Goal: Task Accomplishment & Management: Complete application form

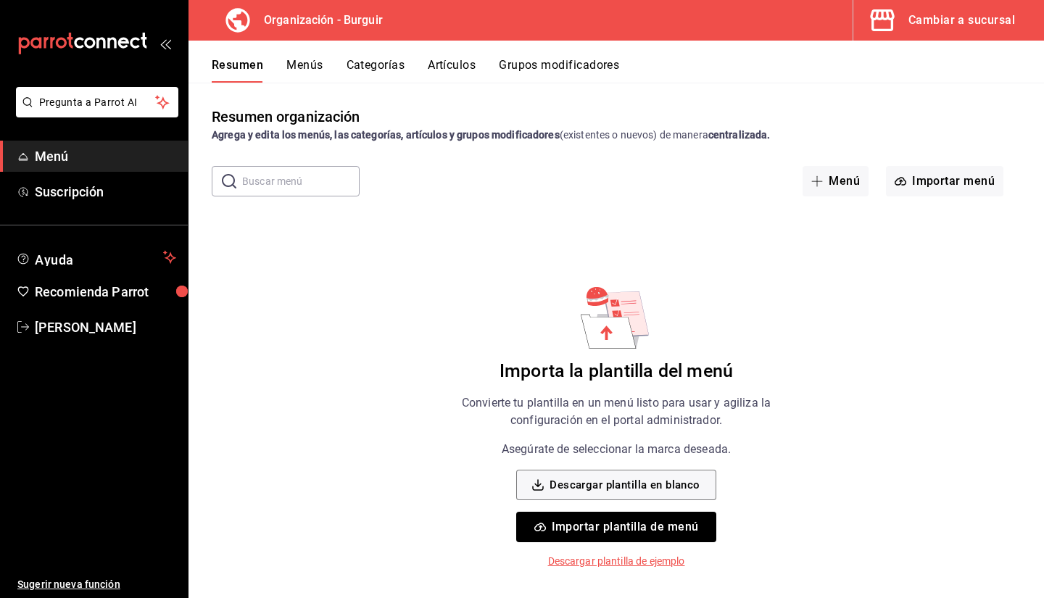
click at [644, 525] on button "Importar plantilla de menú" at bounding box center [615, 527] width 199 height 30
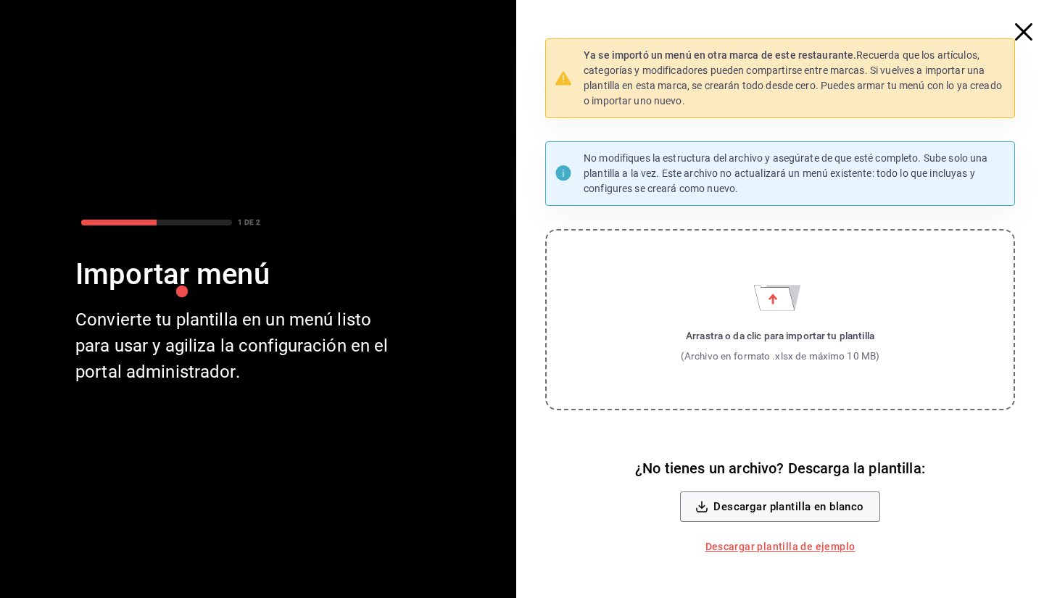
click at [713, 318] on label "Arrastra o da clic para importar tu plantilla (Archivo en formato .xlsx de máxi…" at bounding box center [780, 319] width 470 height 181
click at [0, 0] on input "Arrastra o da clic para importar tu plantilla (Archivo en formato .xlsx de máxi…" at bounding box center [0, 0] width 0 height 0
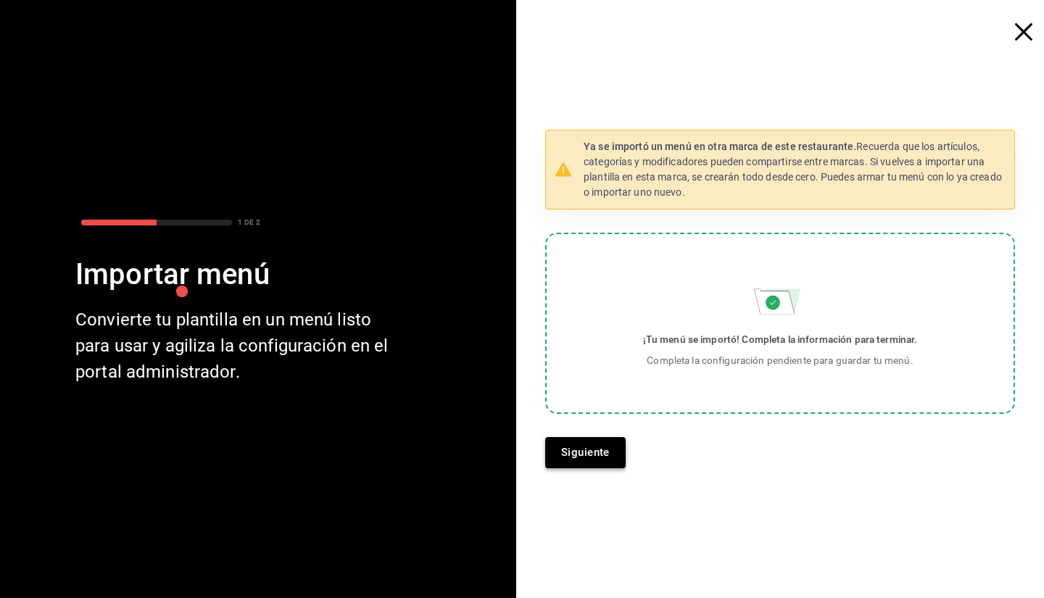
click at [587, 440] on button "Siguiente" at bounding box center [585, 452] width 80 height 30
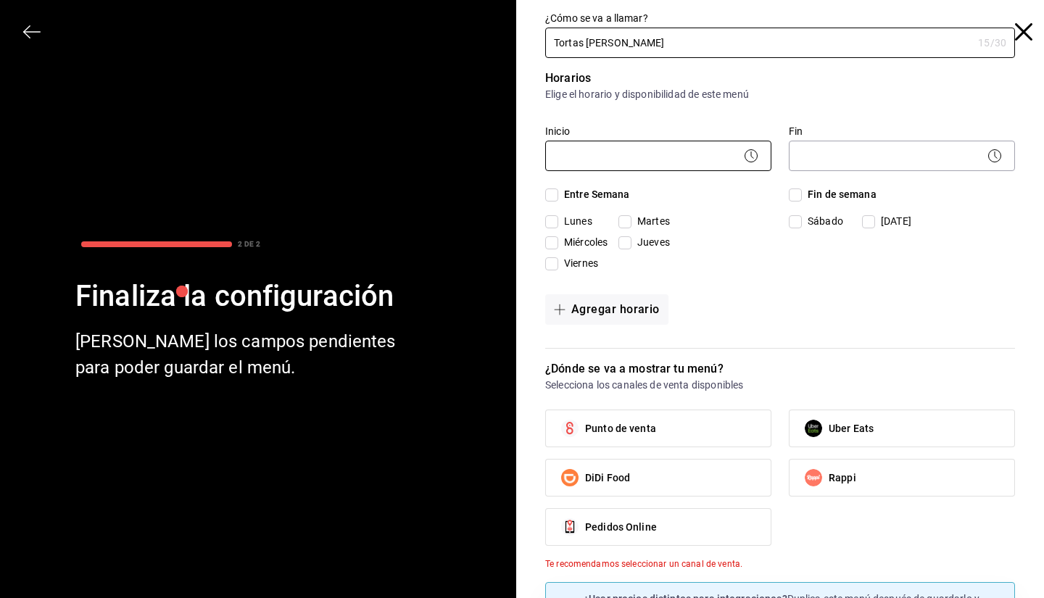
type input "Tortas [PERSON_NAME]"
click at [640, 152] on body "Pregunta a Parrot AI Menú Suscripción Ayuda Recomienda Parrot [PERSON_NAME] Sug…" at bounding box center [522, 299] width 1044 height 598
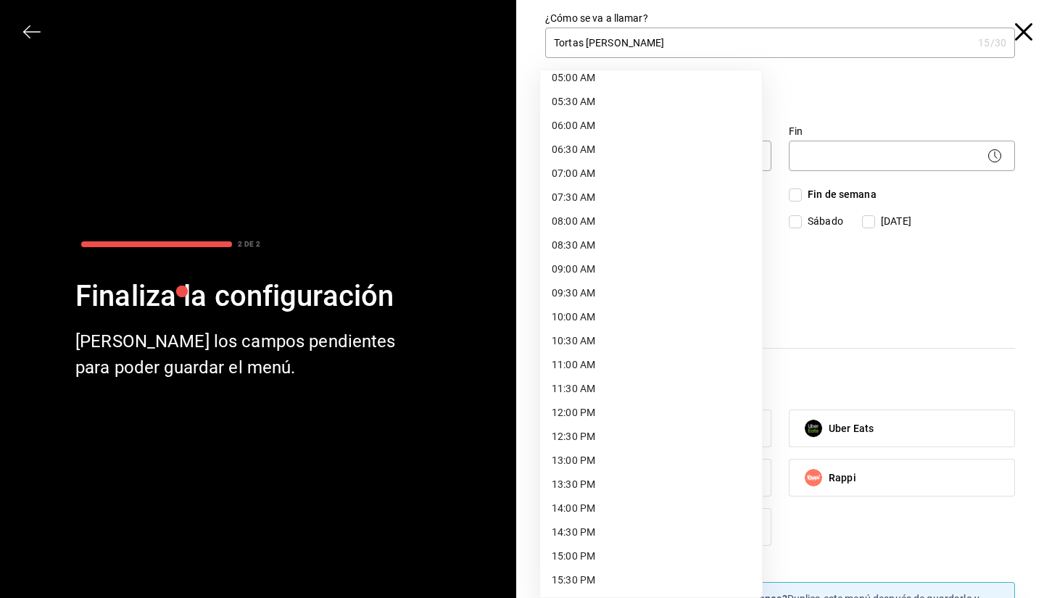
scroll to position [278, 0]
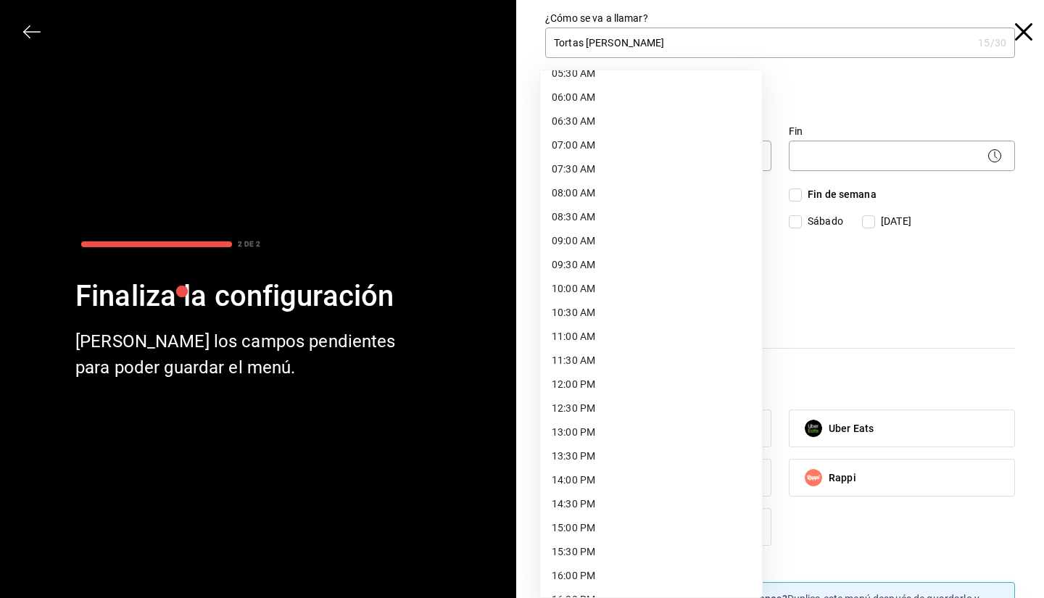
click at [594, 289] on li "10:00 AM" at bounding box center [651, 289] width 222 height 24
type input "10:00"
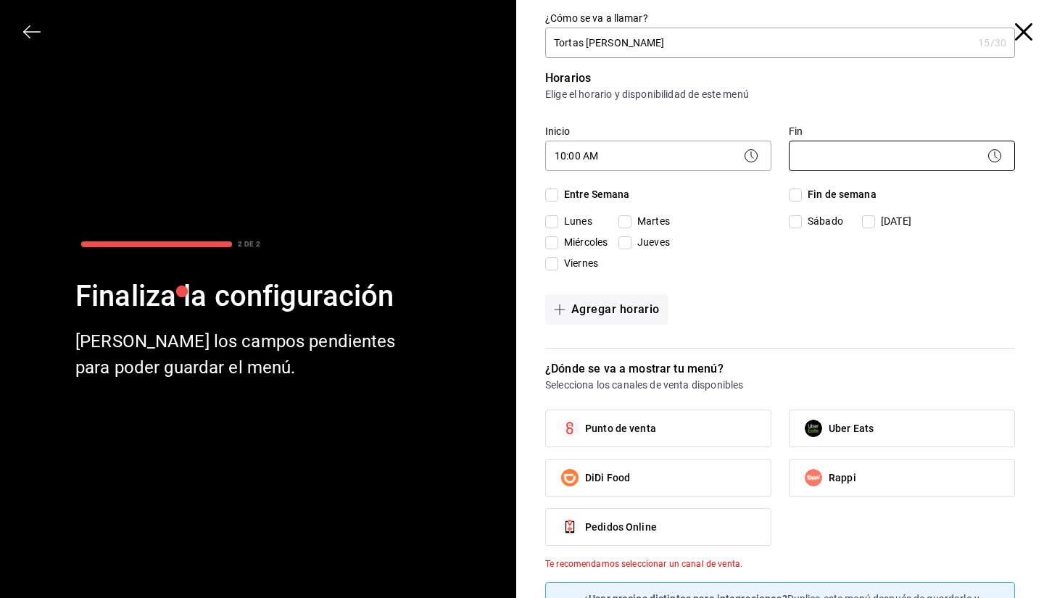
click at [921, 147] on body "Pregunta a Parrot AI Menú Suscripción Ayuda Recomienda Parrot [PERSON_NAME] Sug…" at bounding box center [522, 299] width 1044 height 598
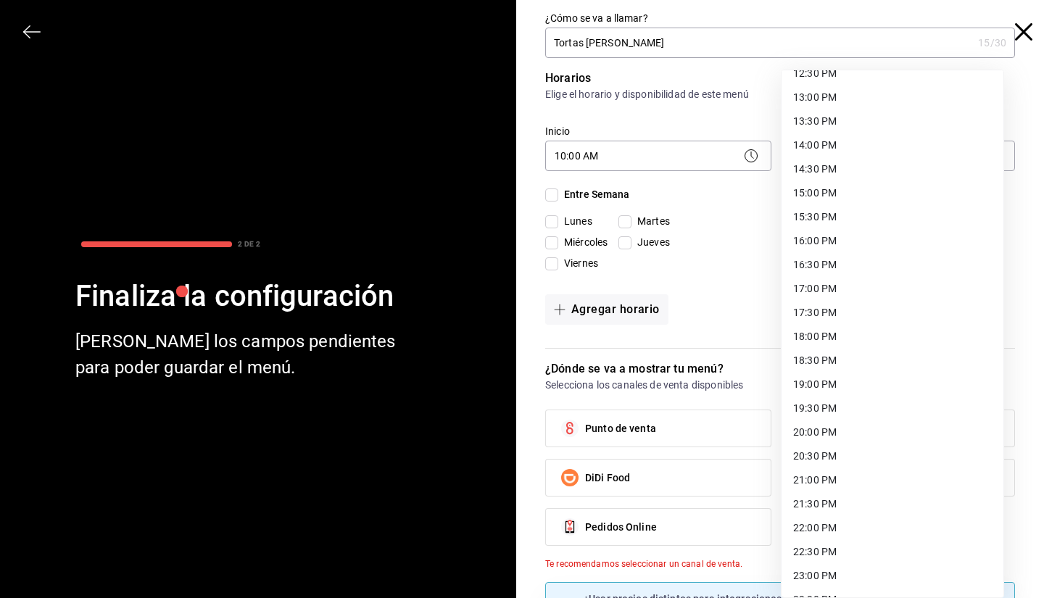
scroll to position [656, 0]
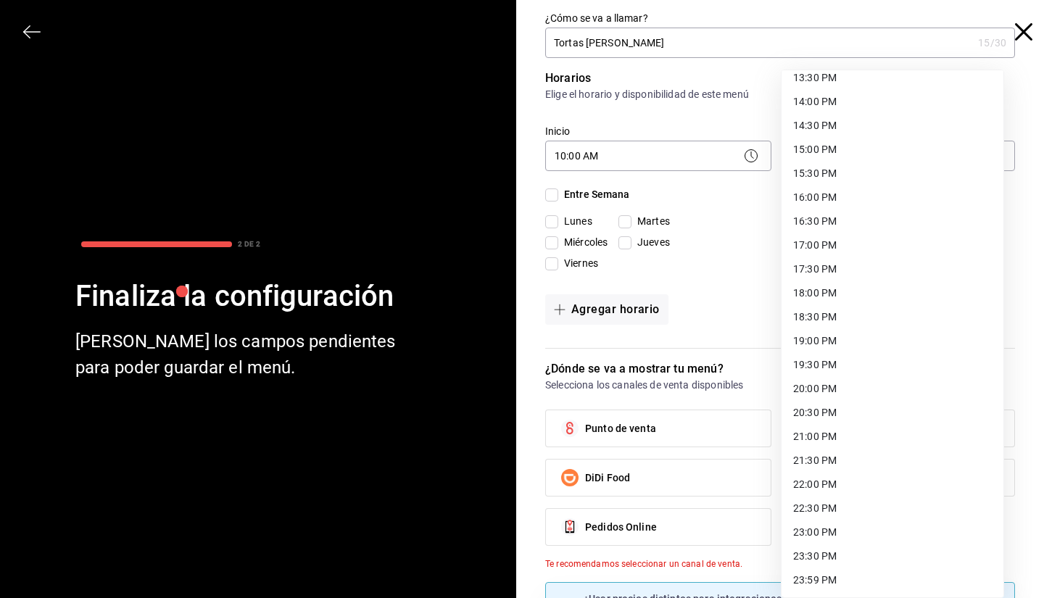
click at [808, 482] on li "22:00 PM" at bounding box center [893, 485] width 222 height 24
type input "22:00"
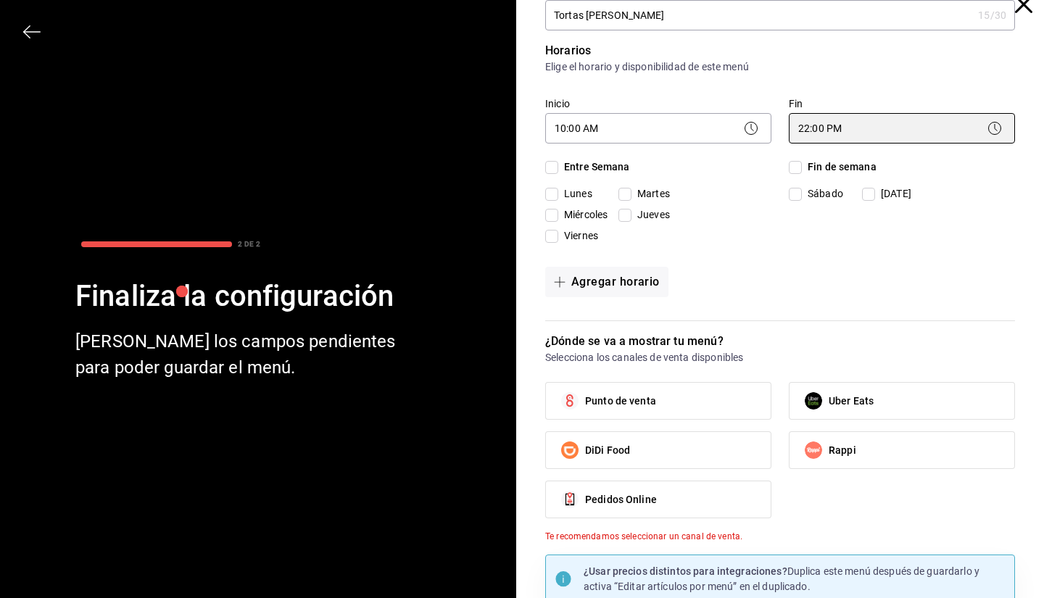
scroll to position [30, 0]
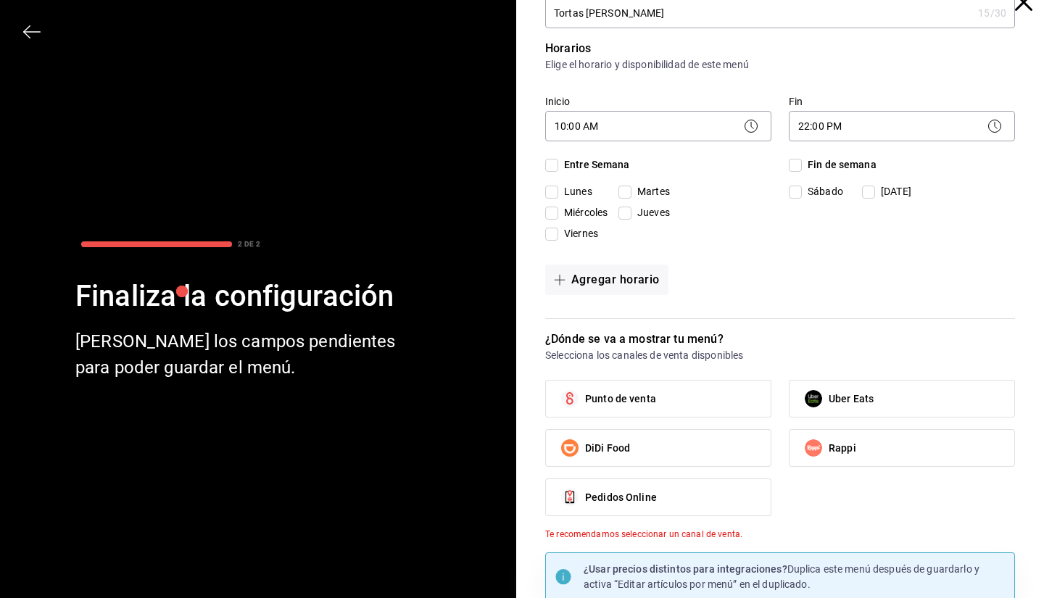
click at [550, 163] on input "Entre Semana" at bounding box center [551, 165] width 13 height 13
checkbox input "true"
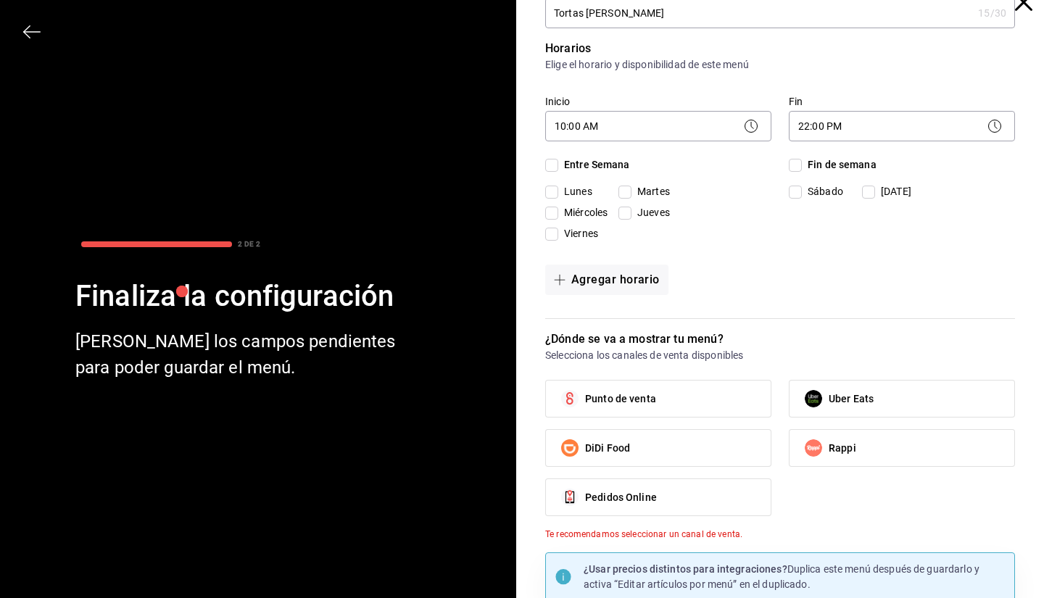
checkbox input "true"
click at [789, 168] on input "Fin de semana" at bounding box center [795, 165] width 13 height 13
checkbox input "true"
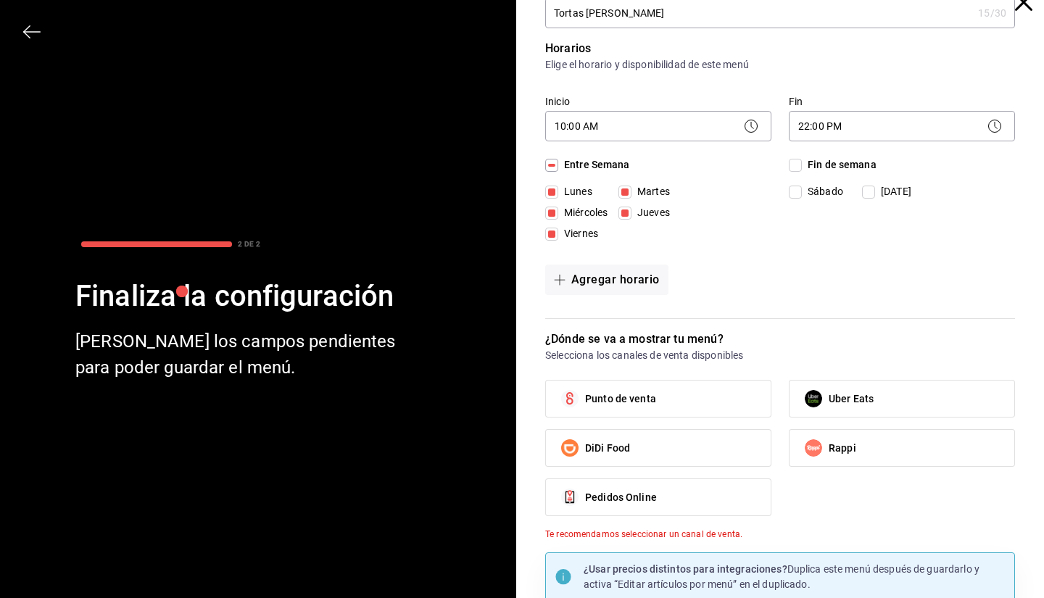
checkbox input "true"
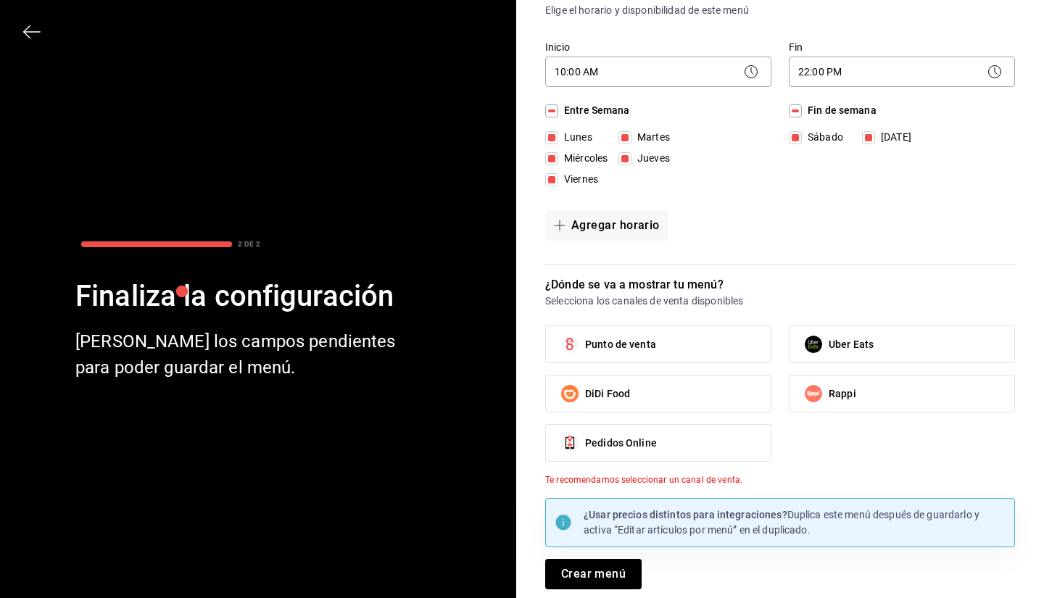
click at [650, 344] on label "Punto de venta" at bounding box center [658, 344] width 225 height 36
click at [585, 344] on input "Punto de venta" at bounding box center [570, 344] width 30 height 30
checkbox input "true"
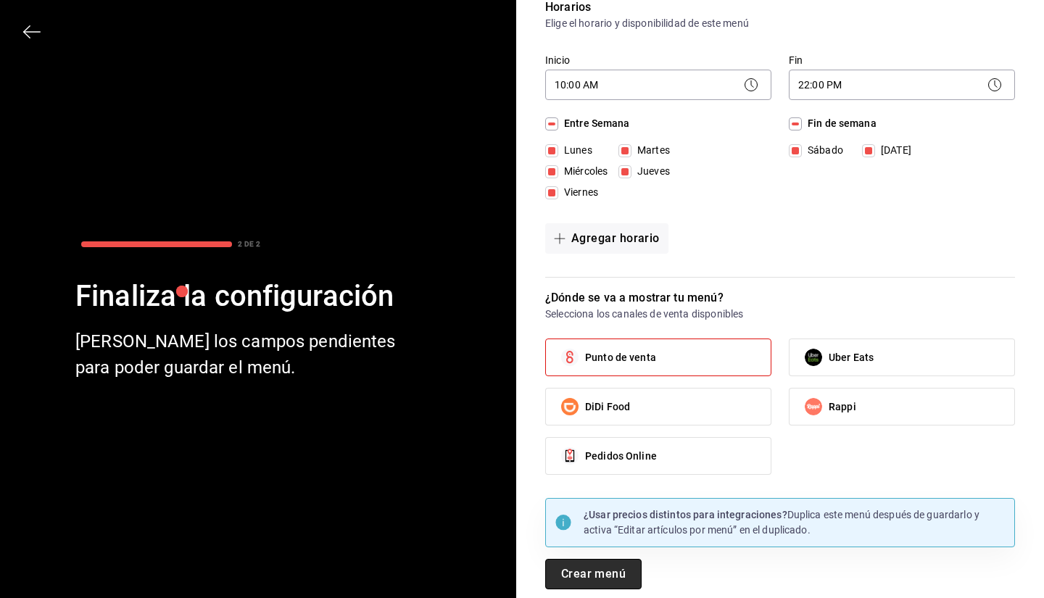
click at [606, 576] on button "Crear menú" at bounding box center [593, 574] width 96 height 30
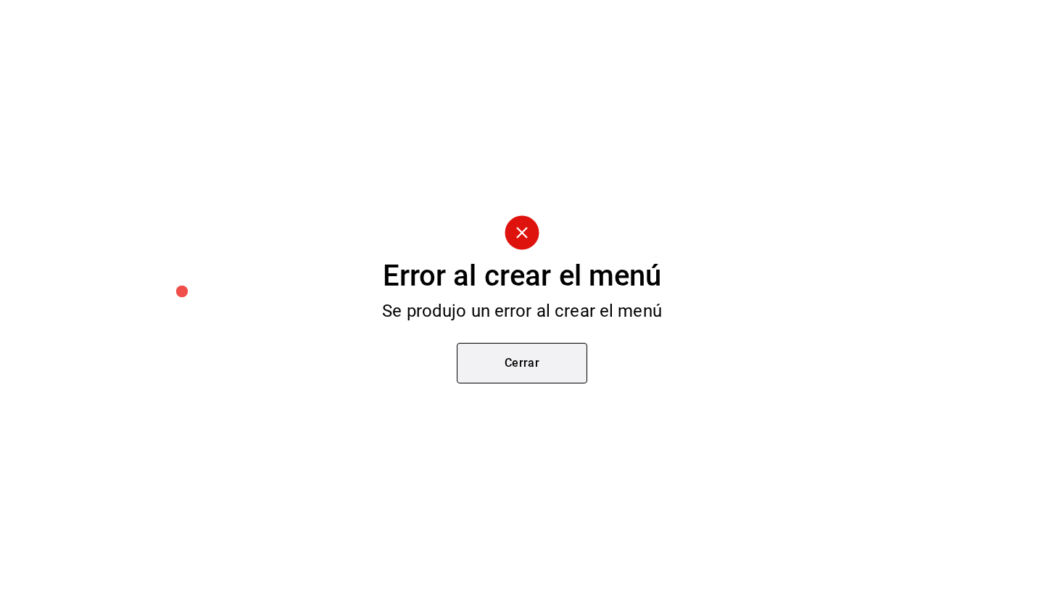
click at [515, 371] on button "Cerrar" at bounding box center [522, 363] width 131 height 41
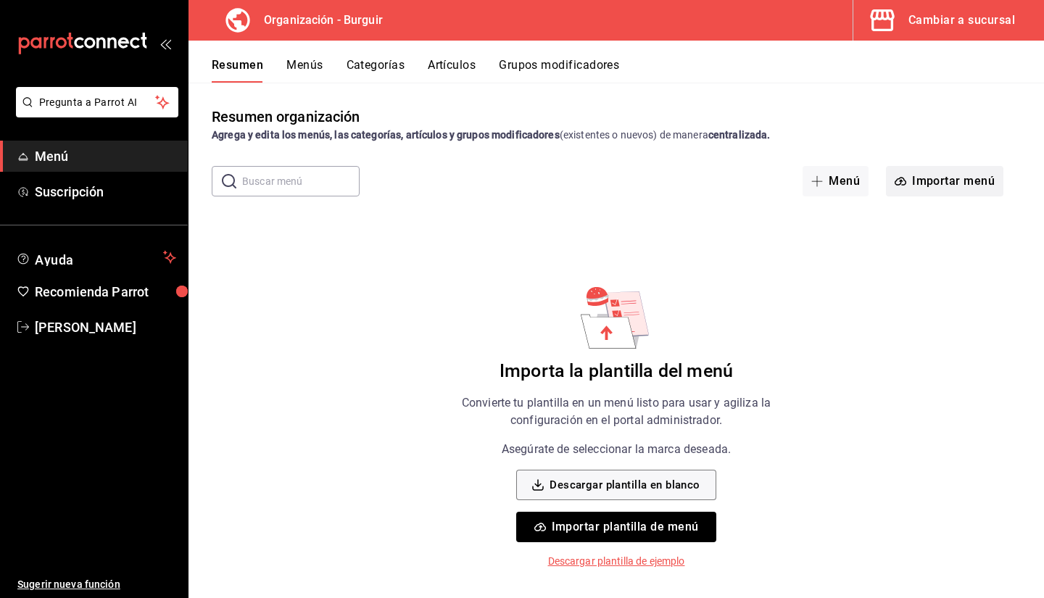
click at [954, 186] on button "Importar menú" at bounding box center [944, 181] width 117 height 30
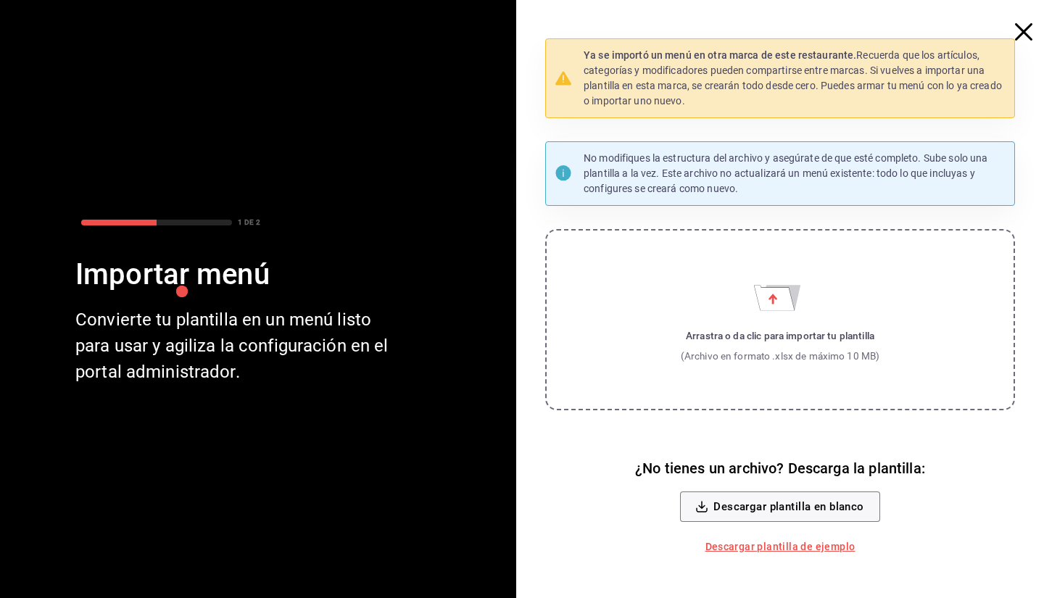
click at [795, 77] on p "Ya se importó un menú en otra marca de este restaurante. Recuerda que los artíc…" at bounding box center [795, 78] width 422 height 61
click at [1023, 36] on icon "button" at bounding box center [1023, 31] width 17 height 17
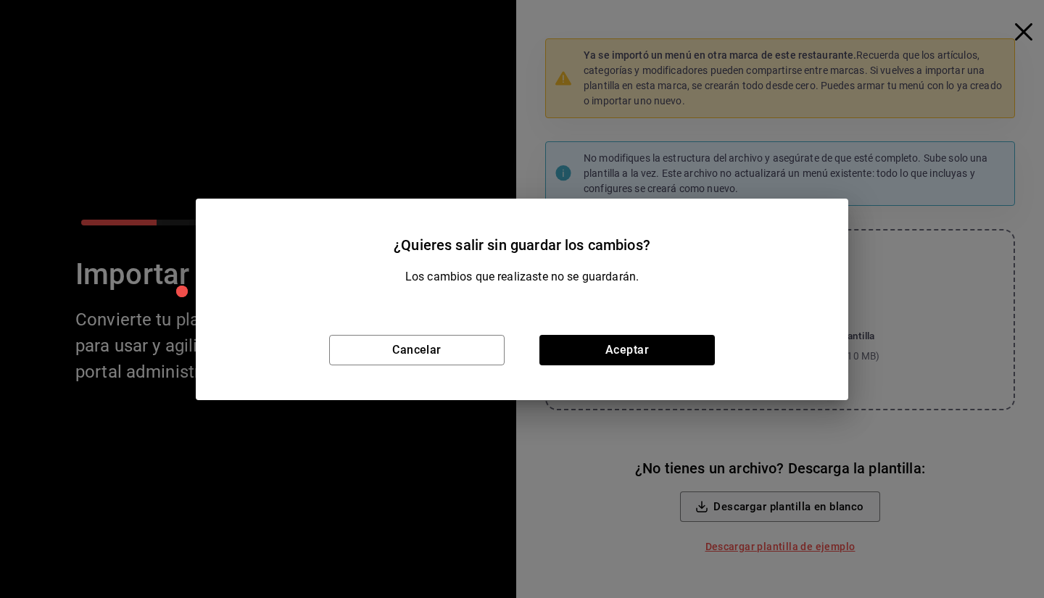
click at [1023, 36] on div "¿Quieres salir sin guardar los cambios? Los cambios que realizaste no se guarda…" at bounding box center [522, 299] width 1044 height 598
click at [460, 355] on button "Cancelar" at bounding box center [416, 350] width 175 height 30
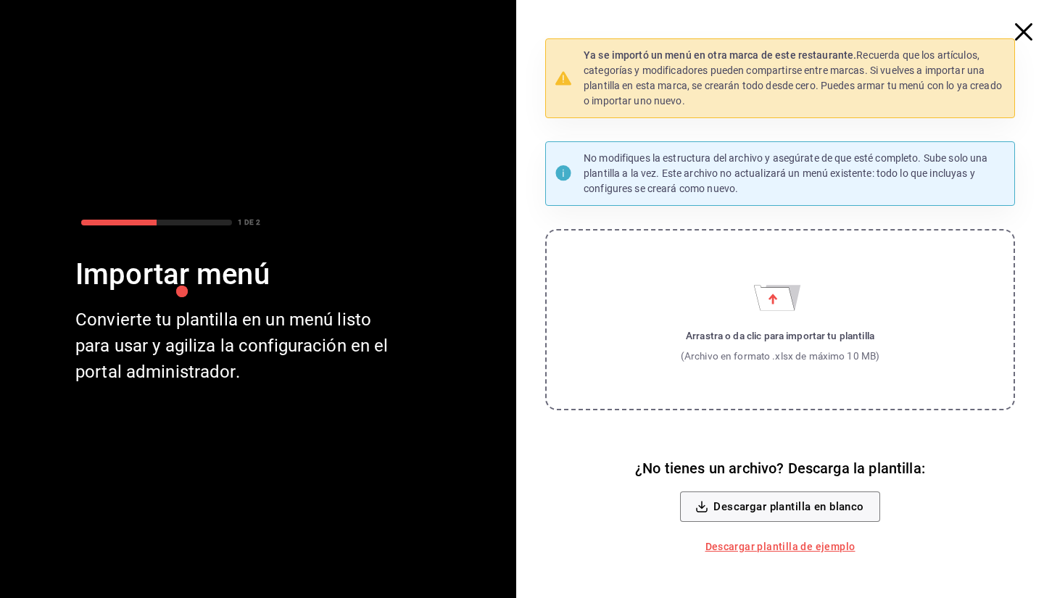
click at [676, 324] on label "Arrastra o da clic para importar tu plantilla (Archivo en formato .xlsx de máxi…" at bounding box center [780, 319] width 470 height 181
click at [0, 0] on input "Arrastra o da clic para importar tu plantilla (Archivo en formato .xlsx de máxi…" at bounding box center [0, 0] width 0 height 0
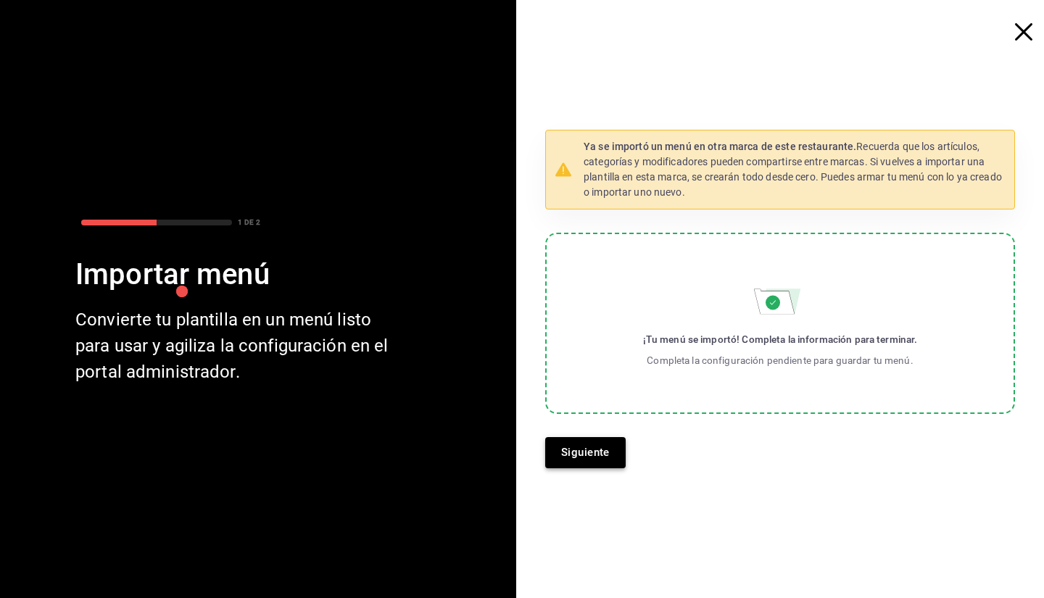
click at [612, 460] on button "Siguiente" at bounding box center [585, 452] width 80 height 30
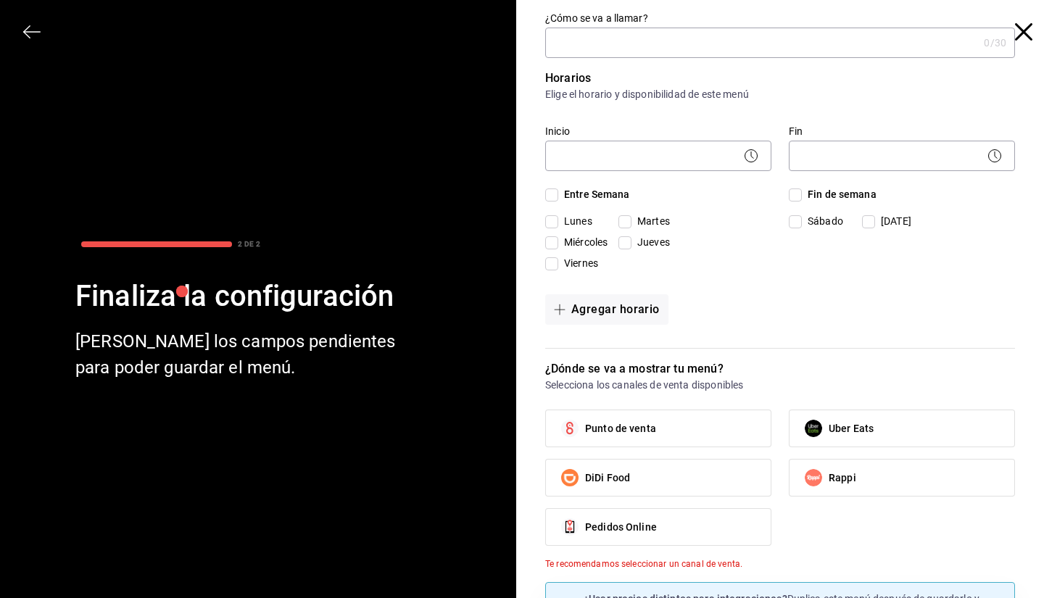
click at [906, 49] on input "¿Cómo se va a llamar?" at bounding box center [761, 42] width 433 height 29
type input "T"
type input "[PERSON_NAME]"
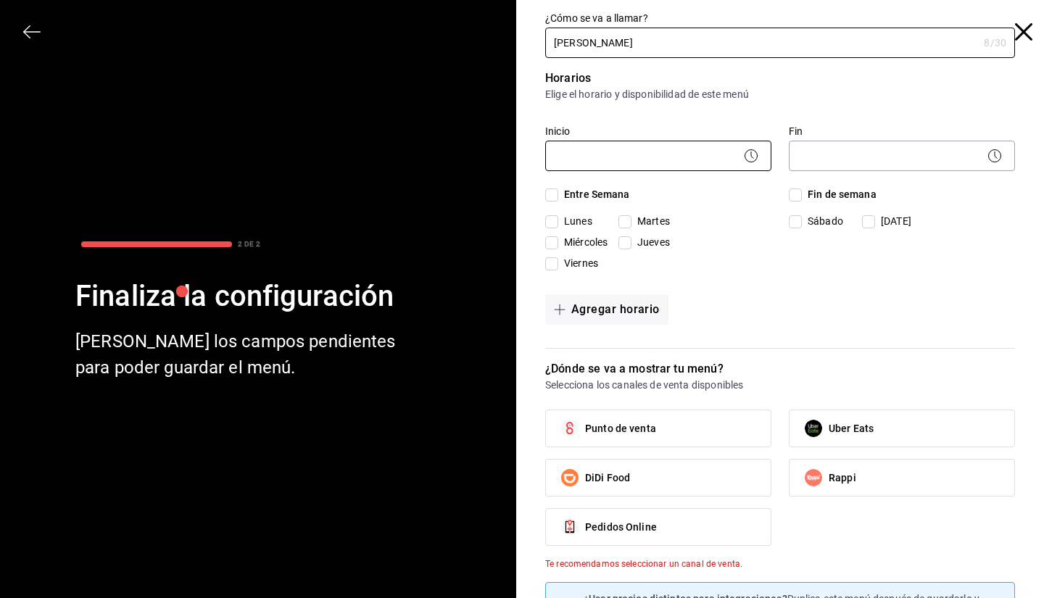
click at [691, 157] on body "Pregunta a Parrot AI Menú Suscripción Ayuda Recomienda Parrot [PERSON_NAME] Sug…" at bounding box center [522, 299] width 1044 height 598
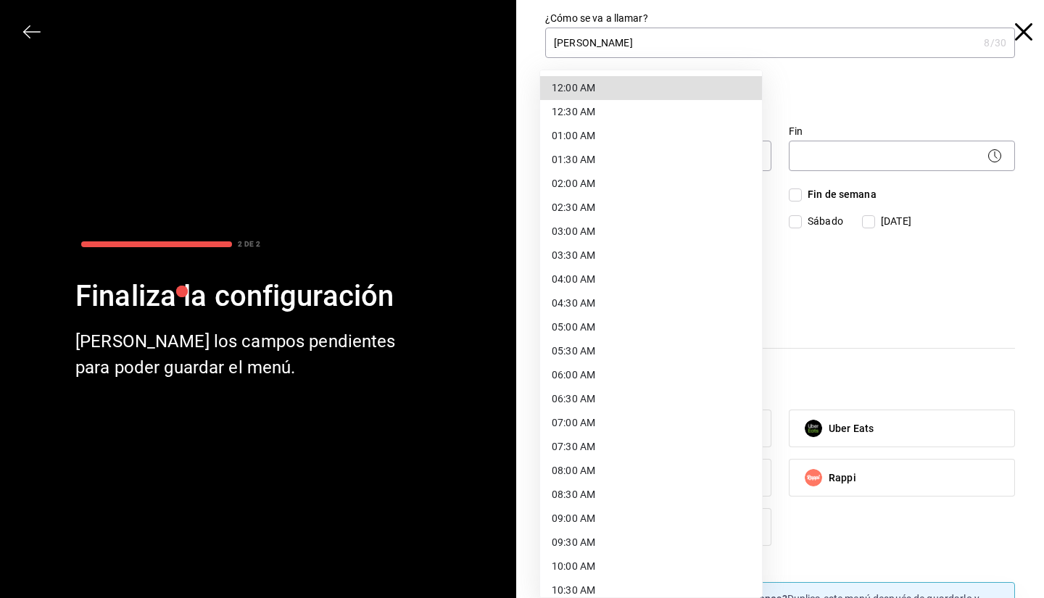
click at [564, 561] on li "10:00 AM" at bounding box center [651, 567] width 222 height 24
type input "10:00"
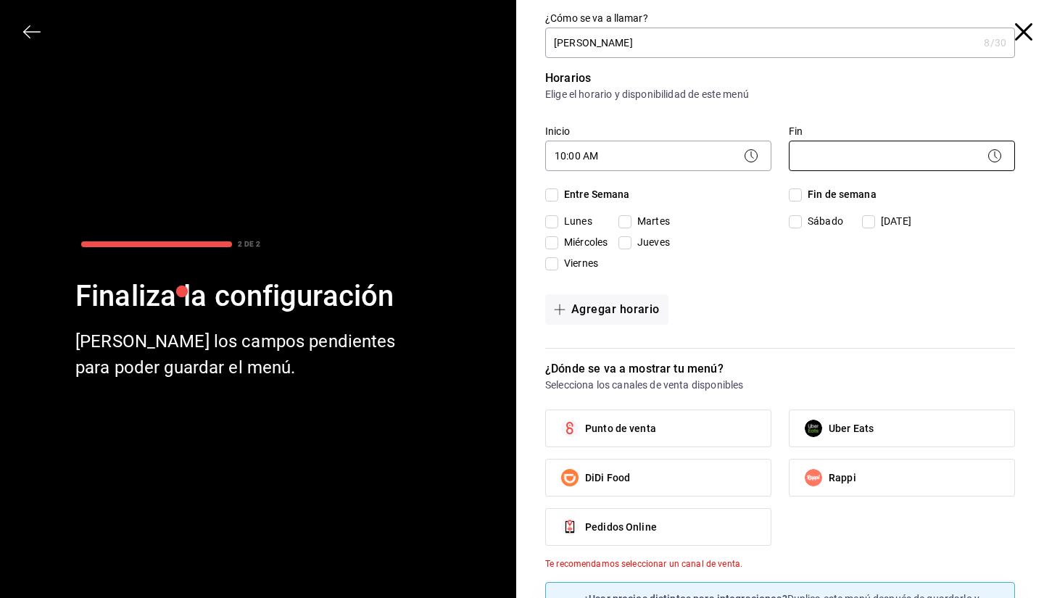
click at [944, 157] on body "Pregunta a Parrot AI Menú Suscripción Ayuda Recomienda Parrot [PERSON_NAME] Sug…" at bounding box center [522, 299] width 1044 height 598
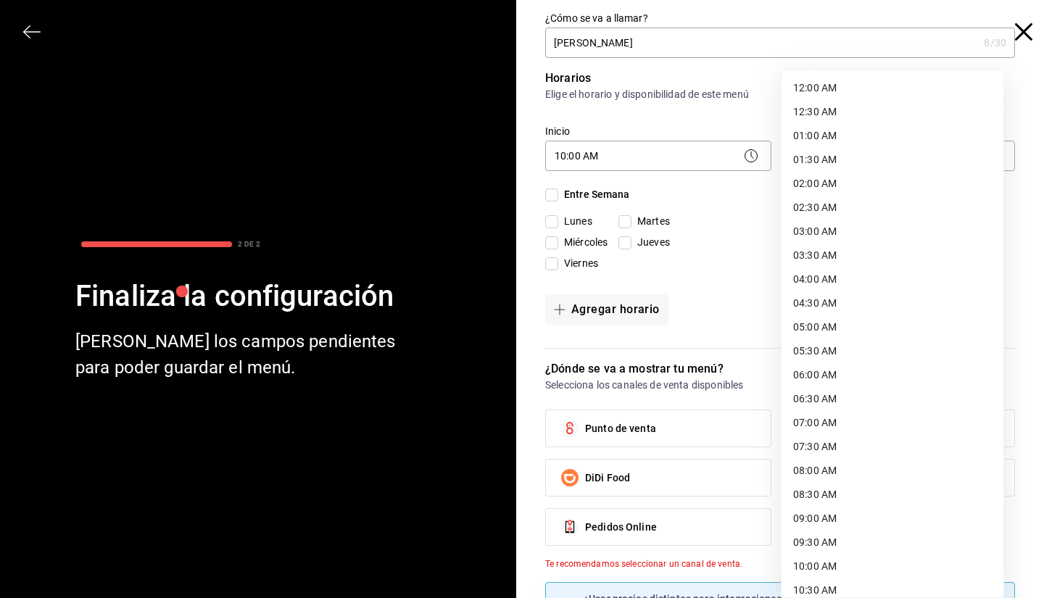
scroll to position [656, 0]
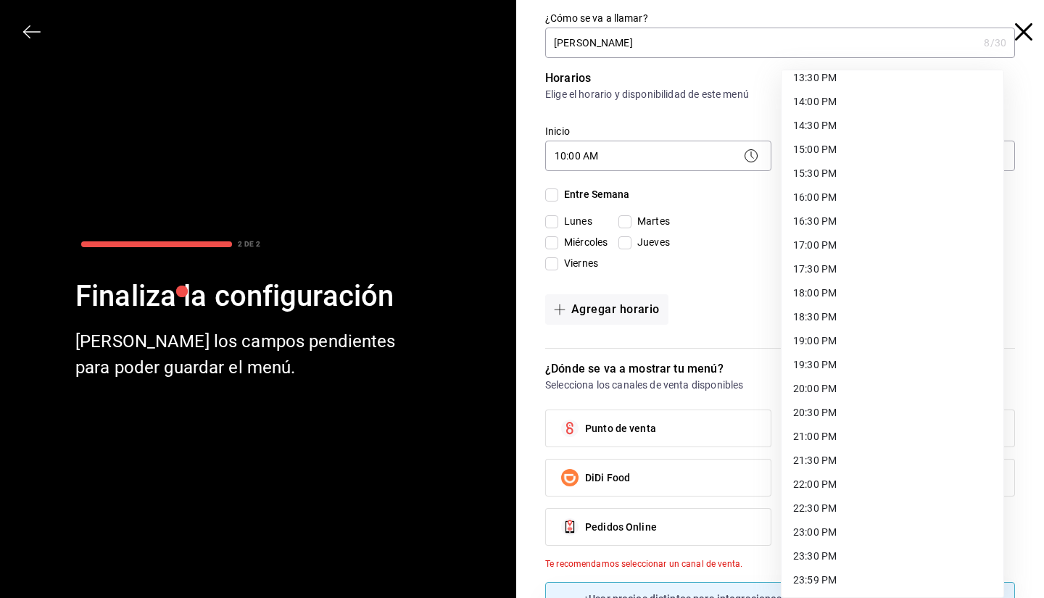
click at [818, 481] on li "22:00 PM" at bounding box center [893, 485] width 222 height 24
type input "22:00"
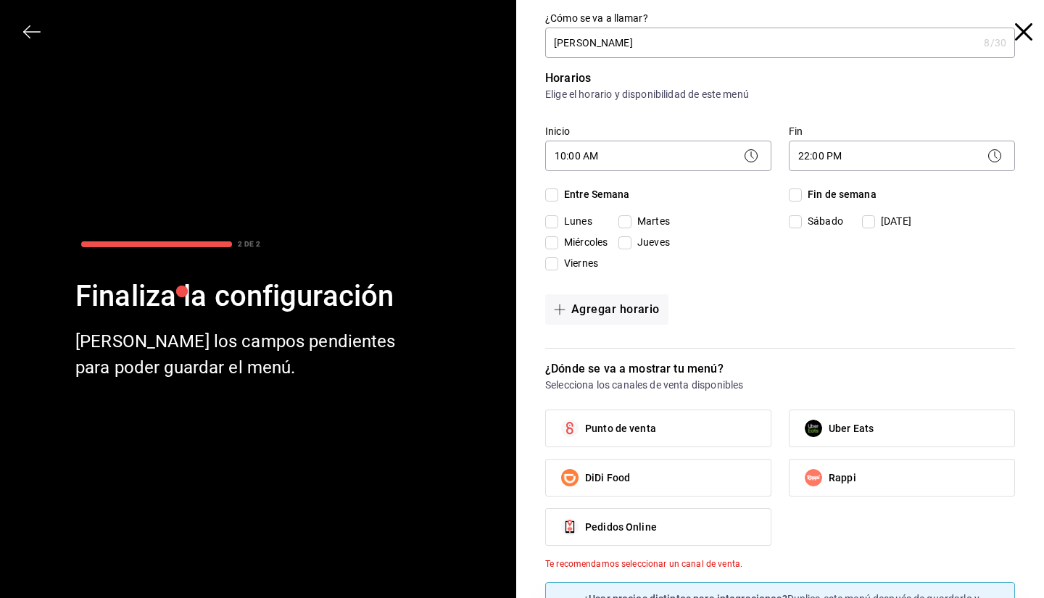
click at [658, 433] on label "Punto de venta" at bounding box center [658, 428] width 225 height 36
click at [585, 433] on input "Punto de venta" at bounding box center [570, 428] width 30 height 30
checkbox input "true"
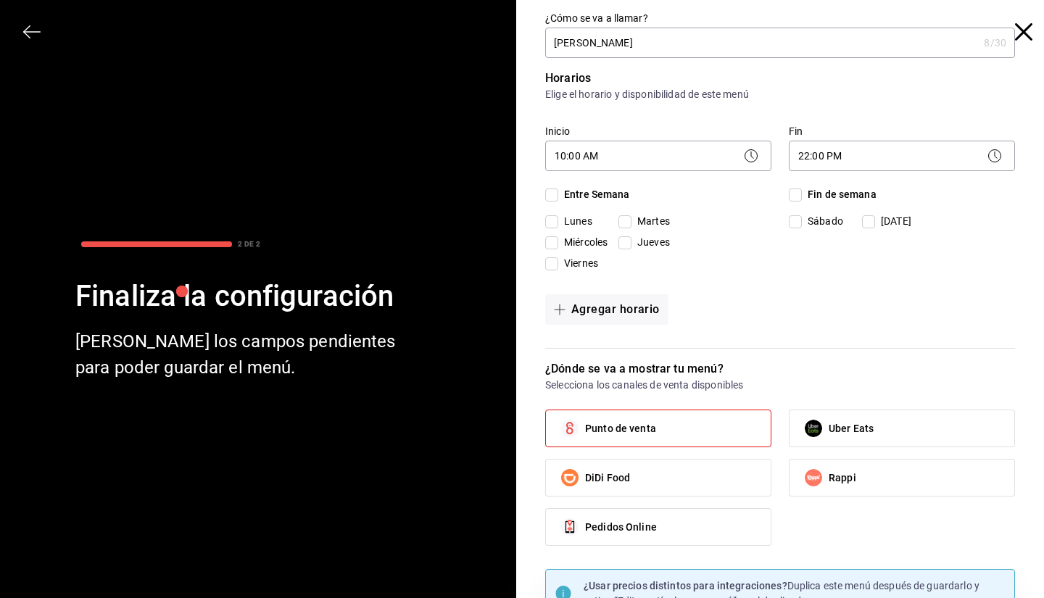
scroll to position [71, 0]
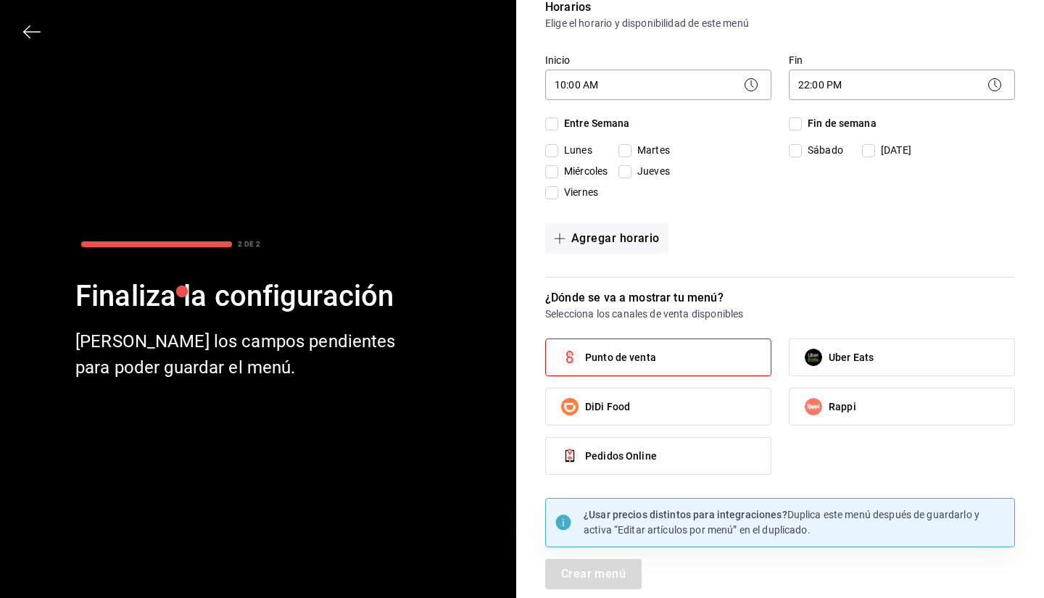
click at [550, 125] on input "Entre Semana" at bounding box center [551, 123] width 13 height 13
checkbox input "true"
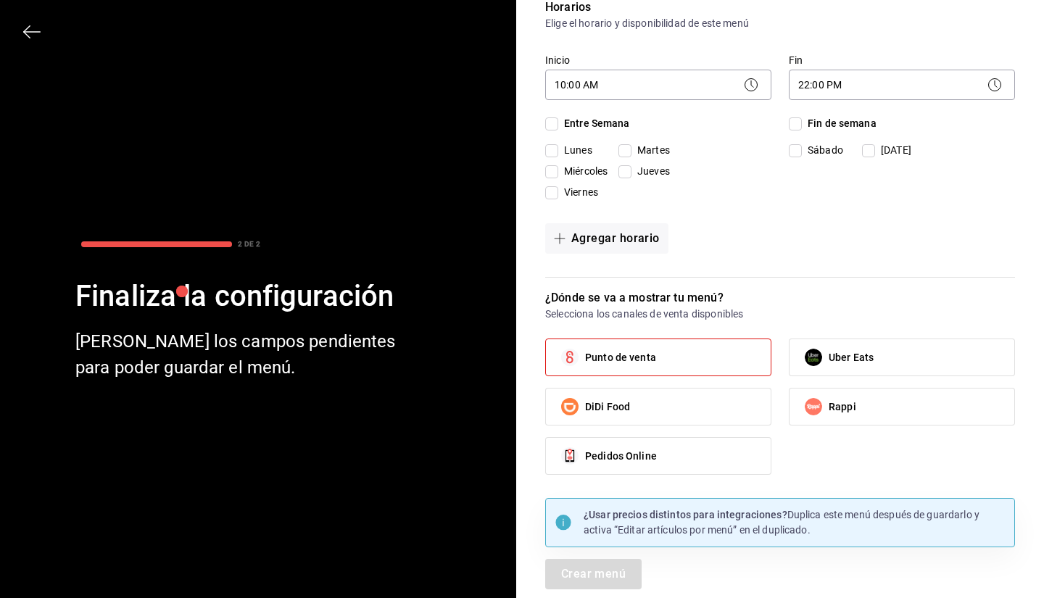
checkbox input "true"
click at [789, 121] on input "Fin de semana" at bounding box center [795, 123] width 13 height 13
checkbox input "true"
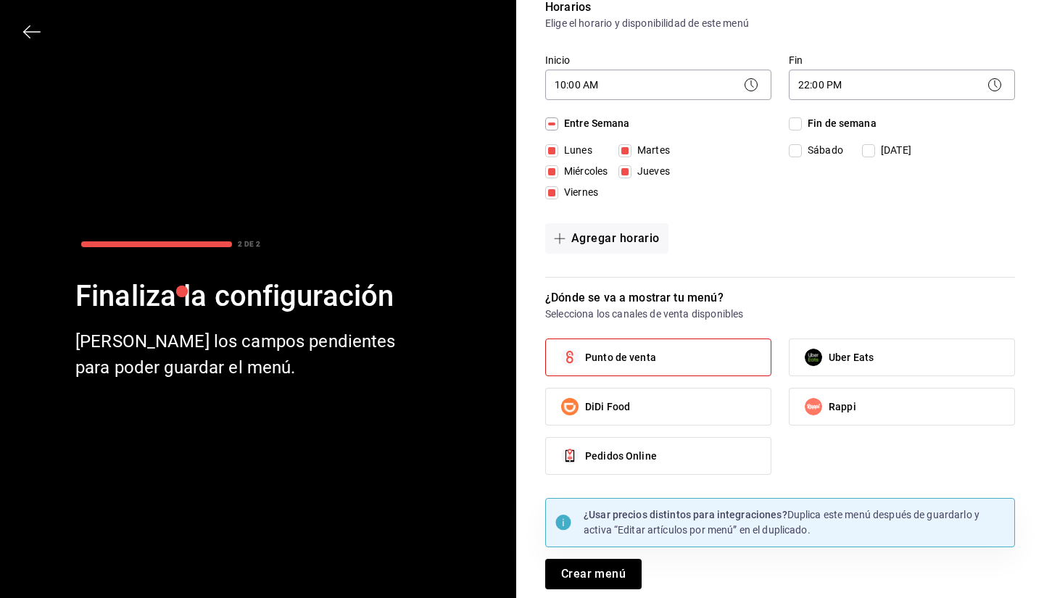
checkbox input "true"
click at [571, 578] on button "Crear menú" at bounding box center [593, 574] width 96 height 30
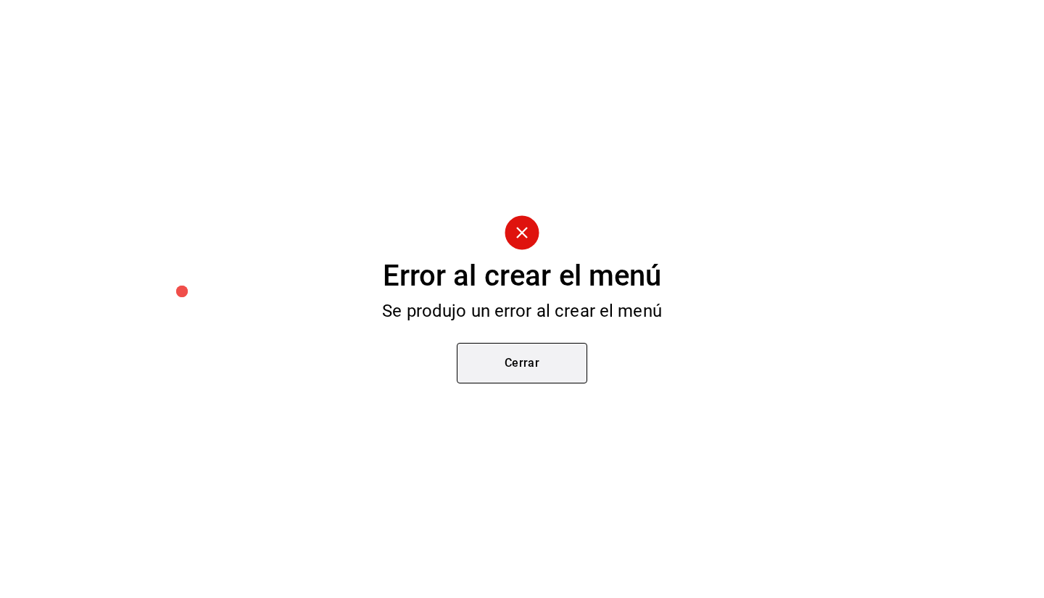
click at [523, 350] on button "Cerrar" at bounding box center [522, 363] width 131 height 41
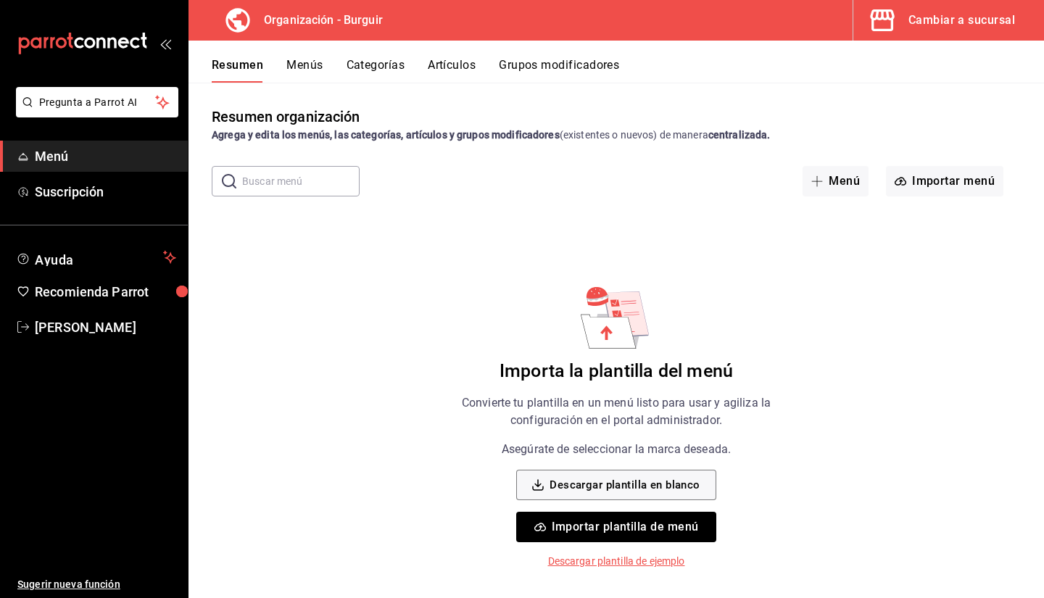
click at [938, 17] on div "Cambiar a sucursal" at bounding box center [962, 20] width 107 height 20
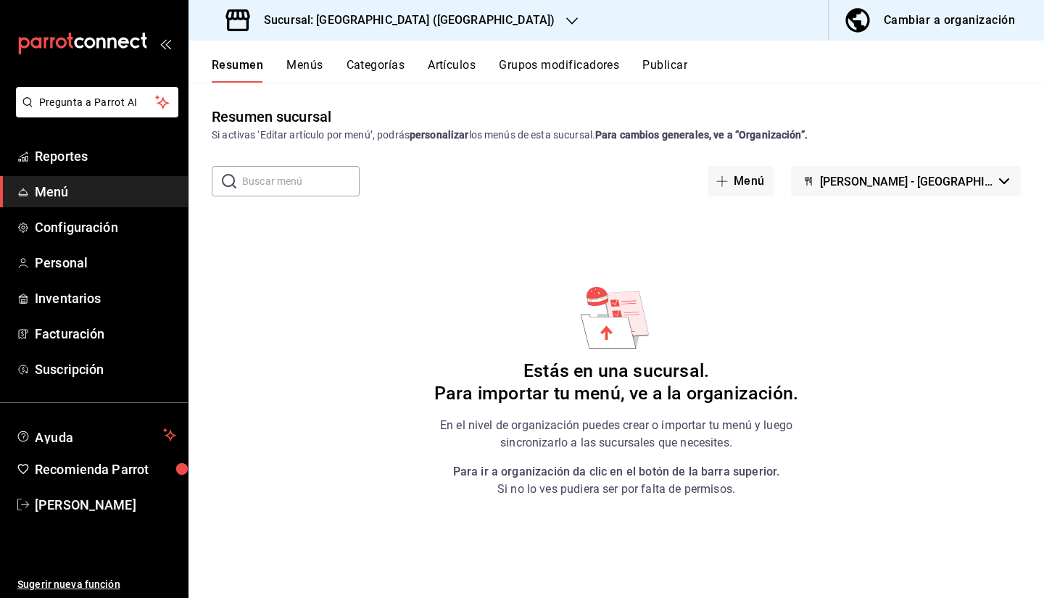
click at [90, 192] on span "Menú" at bounding box center [105, 192] width 141 height 20
click at [653, 59] on button "Publicar" at bounding box center [664, 70] width 45 height 25
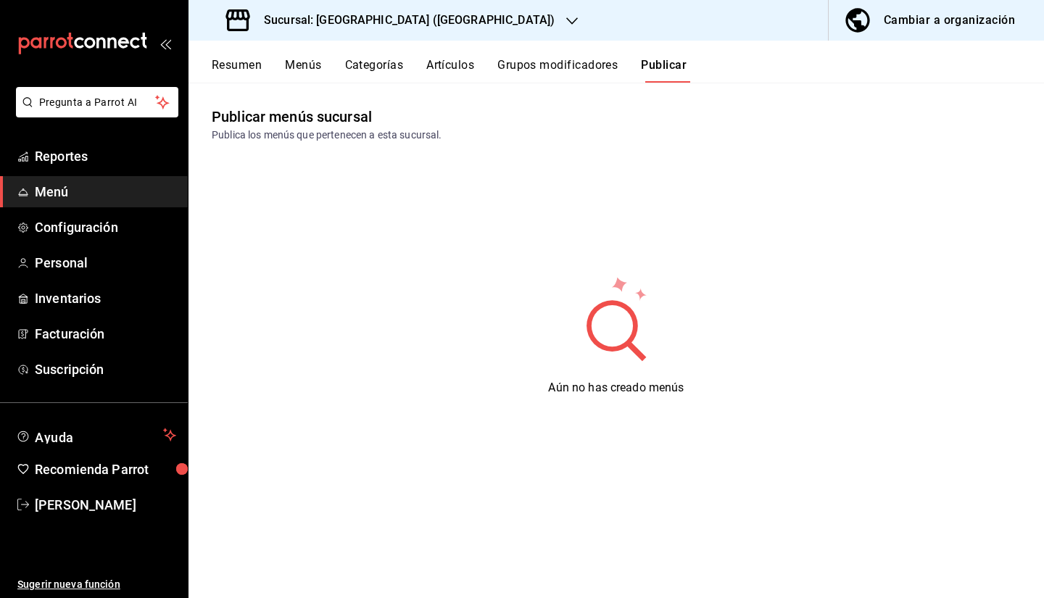
click at [616, 342] on circle at bounding box center [611, 325] width 41 height 41
click at [928, 17] on div "Cambiar a organización" at bounding box center [949, 20] width 131 height 20
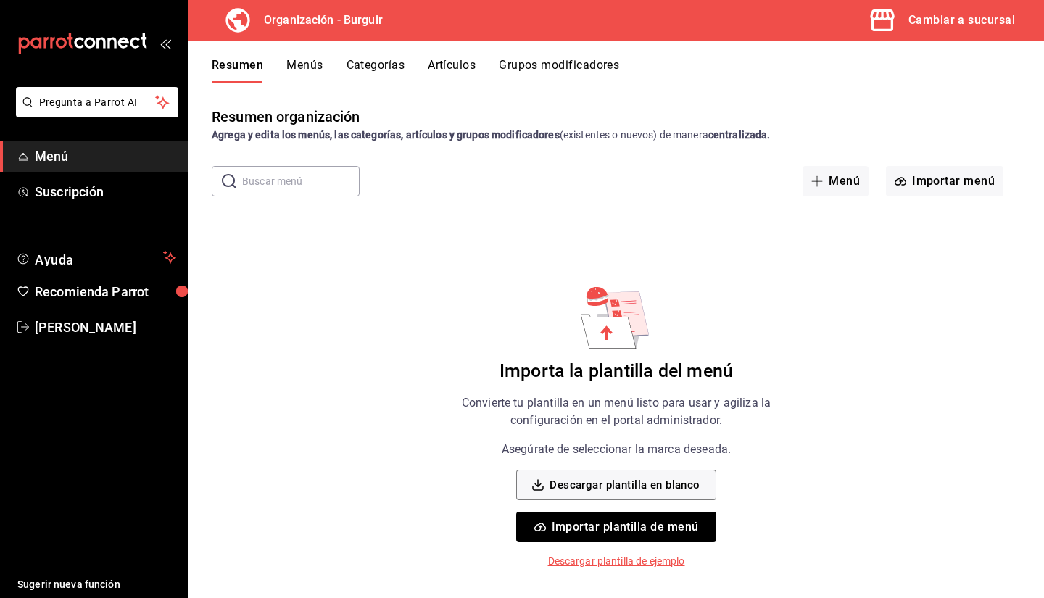
click at [430, 66] on button "Artículos" at bounding box center [452, 70] width 48 height 25
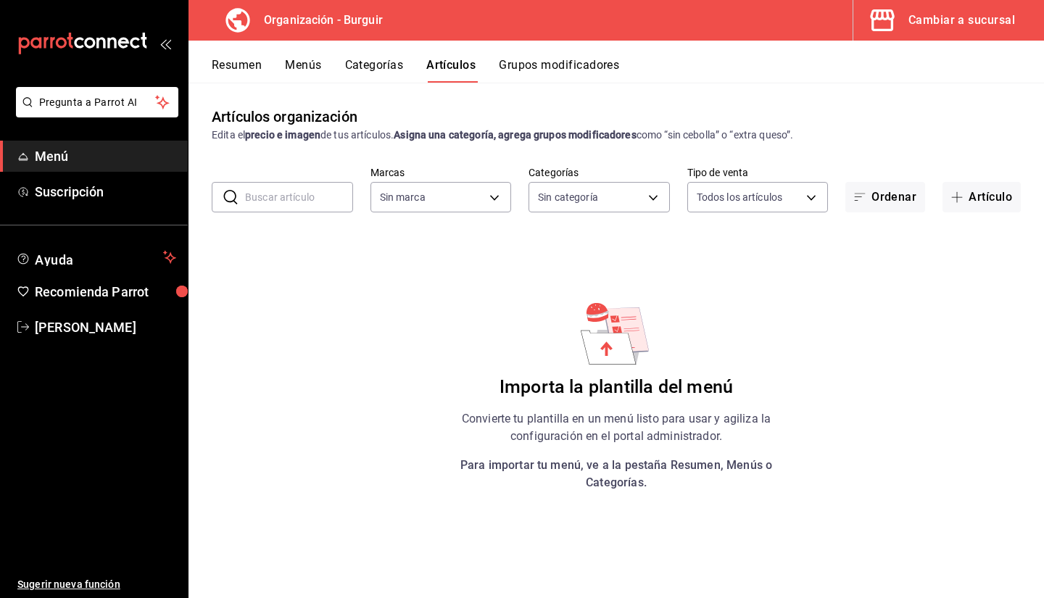
click at [364, 62] on button "Categorías" at bounding box center [374, 70] width 59 height 25
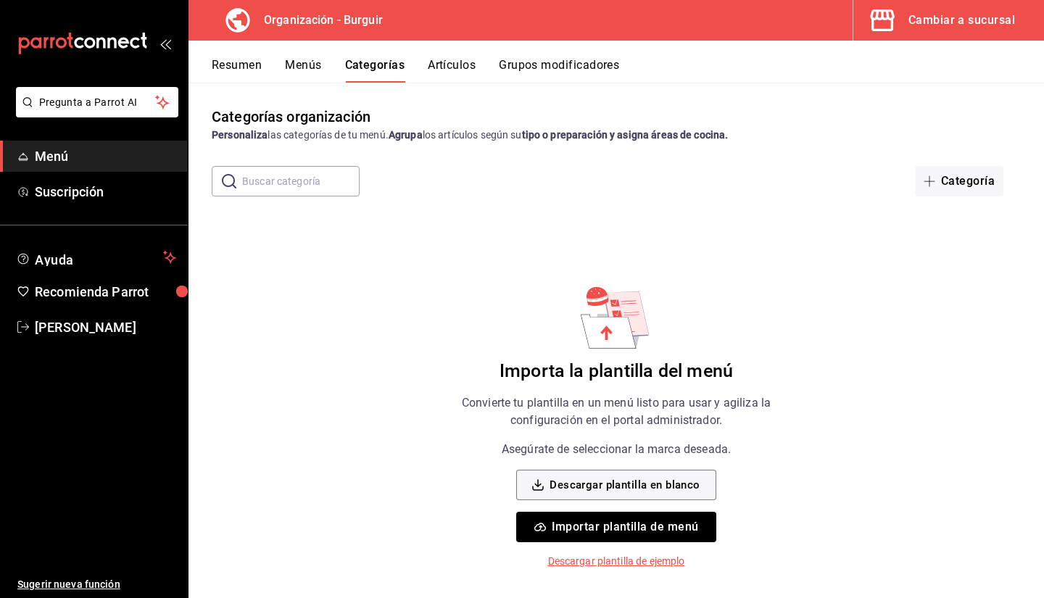
click at [223, 74] on button "Resumen" at bounding box center [237, 70] width 50 height 25
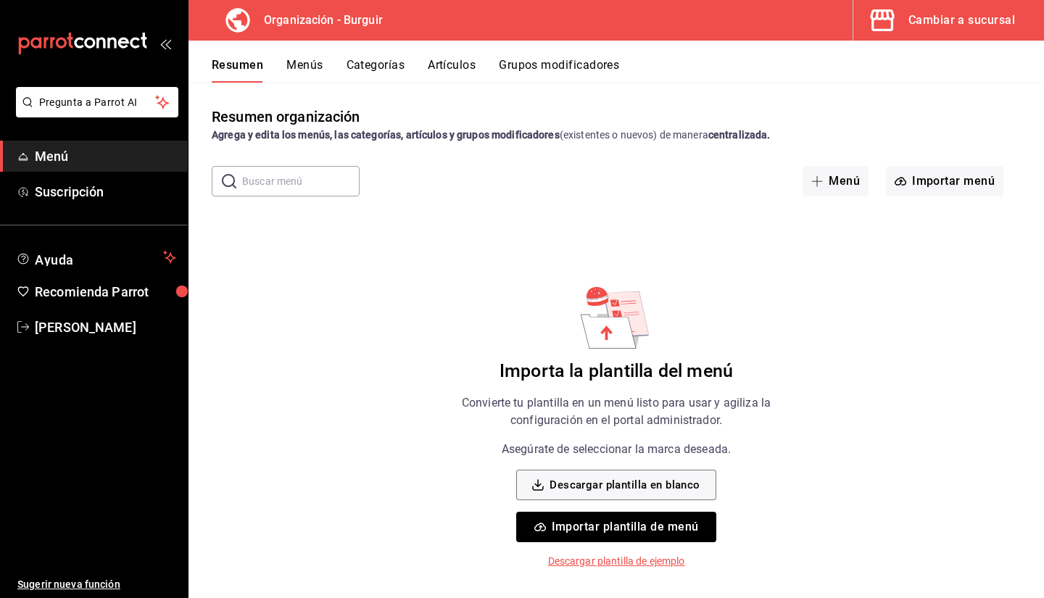
click at [302, 73] on button "Menús" at bounding box center [304, 70] width 36 height 25
click at [581, 526] on button "Importar plantilla de menú" at bounding box center [615, 527] width 199 height 30
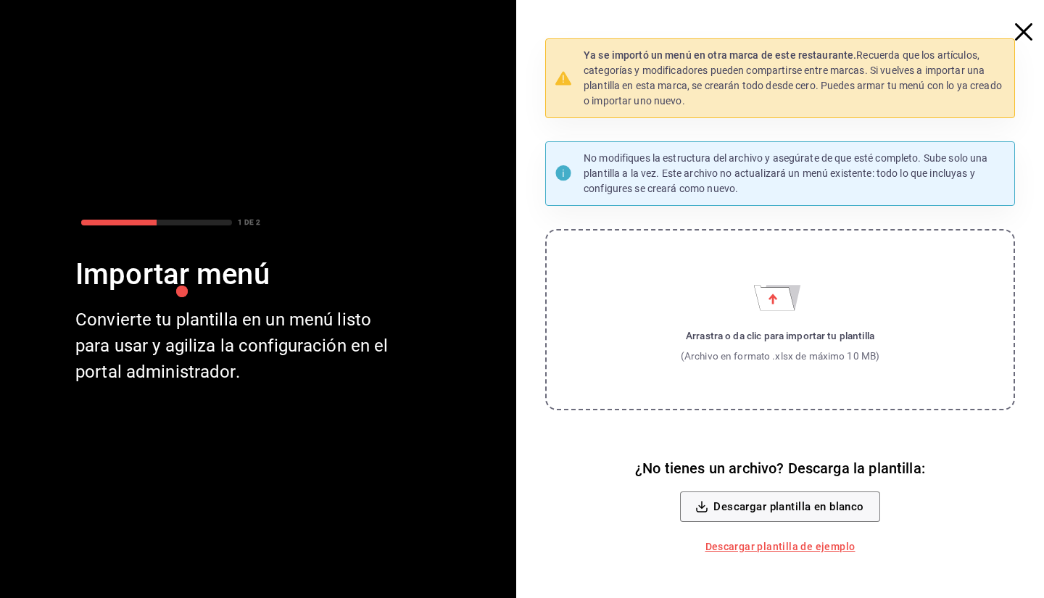
click at [743, 339] on div "Arrastra o da clic para importar tu plantilla" at bounding box center [780, 335] width 199 height 15
click at [0, 0] on input "Arrastra o da clic para importar tu plantilla (Archivo en formato .xlsx de máxi…" at bounding box center [0, 0] width 0 height 0
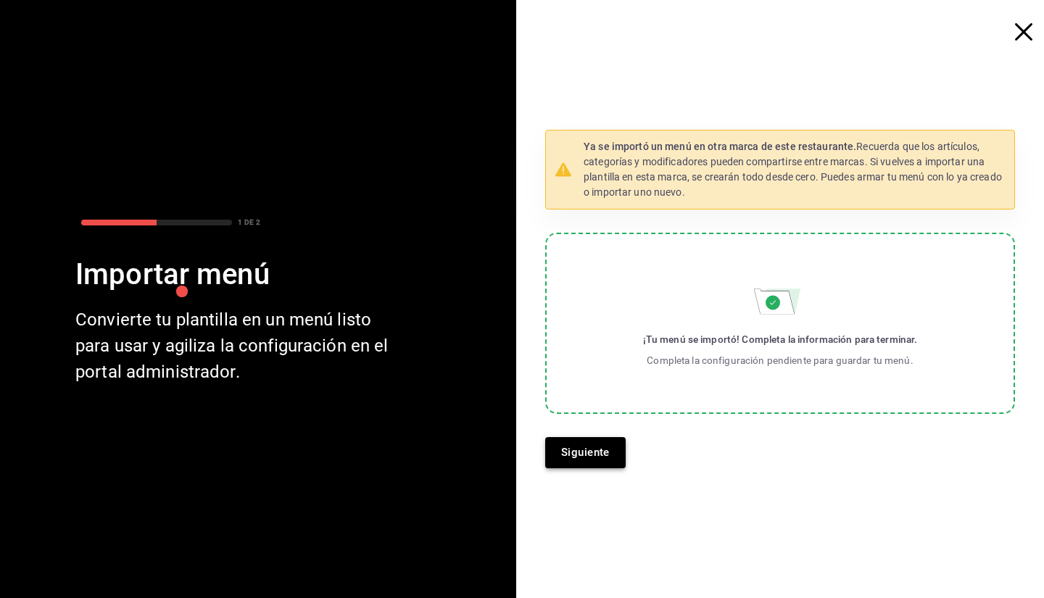
click at [557, 455] on button "Siguiente" at bounding box center [585, 452] width 80 height 30
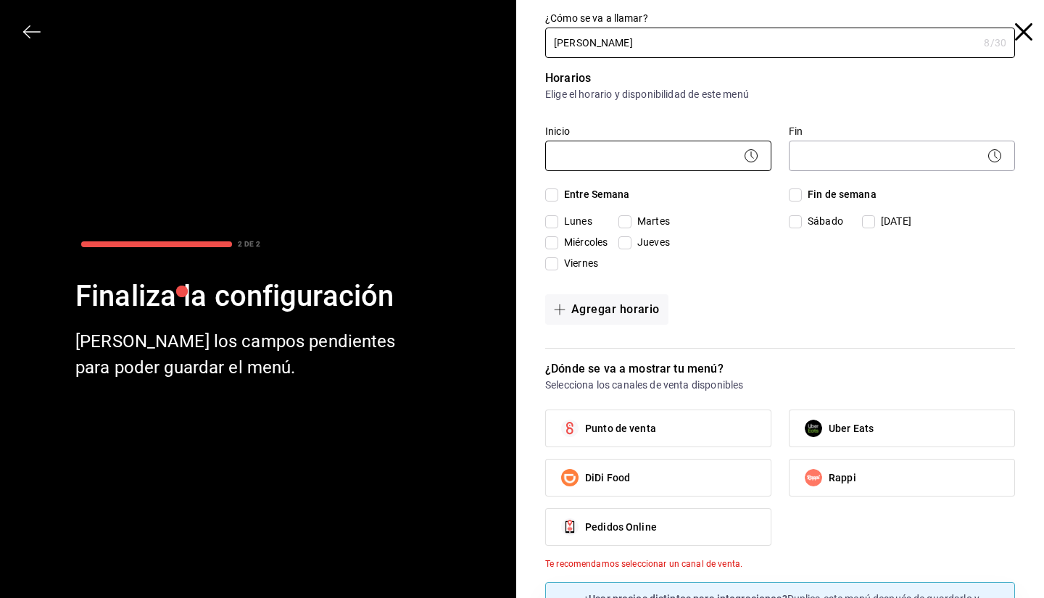
type input "[PERSON_NAME]"
click at [679, 160] on body "Pregunta a Parrot AI Menú Suscripción Ayuda Recomienda Parrot [PERSON_NAME] Sug…" at bounding box center [522, 299] width 1044 height 598
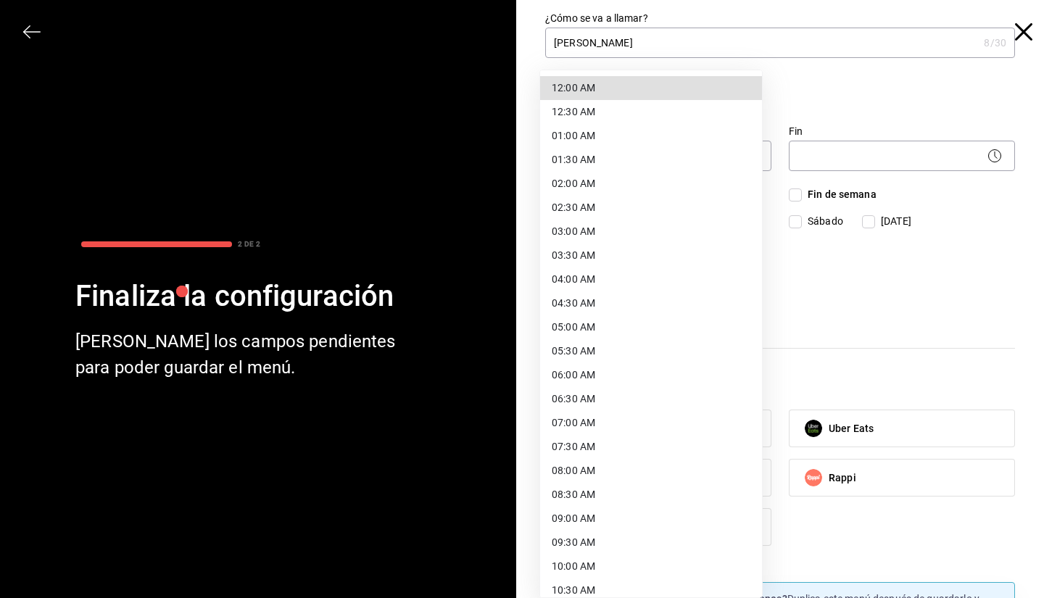
click at [581, 556] on li "10:00 AM" at bounding box center [651, 567] width 222 height 24
type input "10:00"
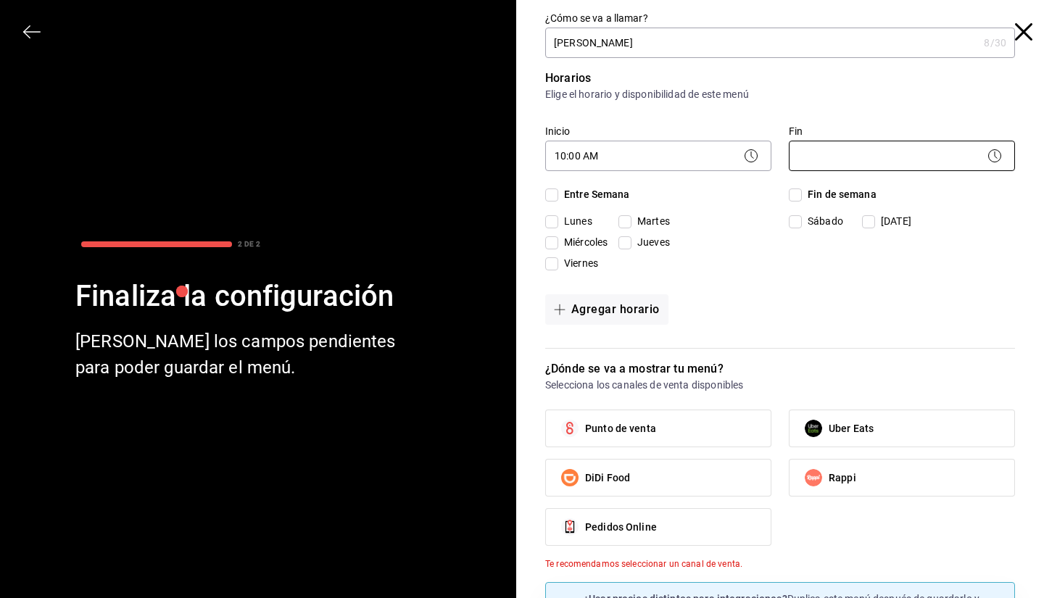
click at [886, 154] on body "Pregunta a Parrot AI Menú Suscripción Ayuda Recomienda Parrot [PERSON_NAME] Sug…" at bounding box center [522, 299] width 1044 height 598
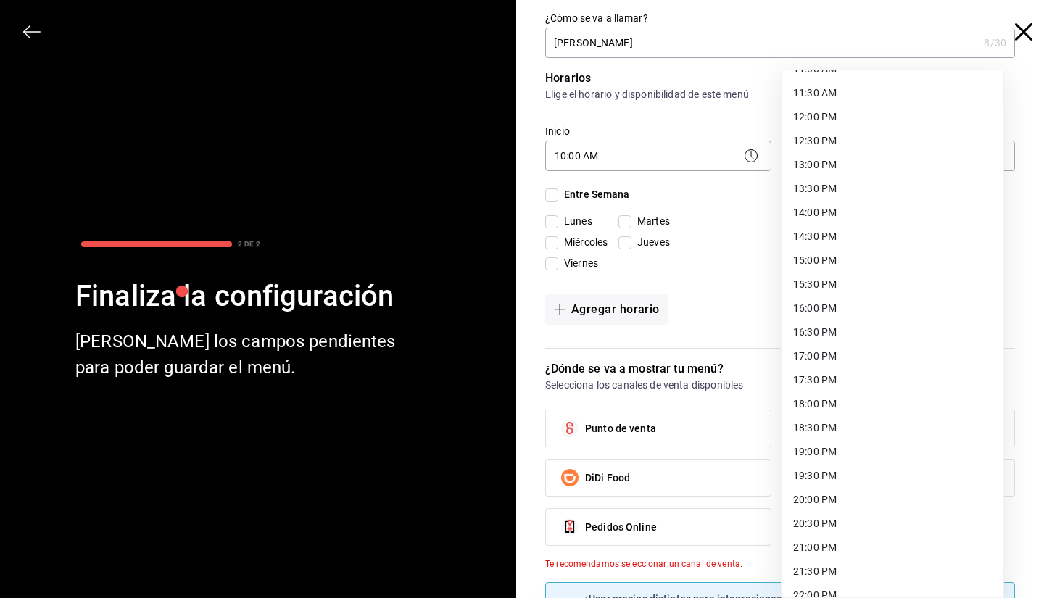
scroll to position [656, 0]
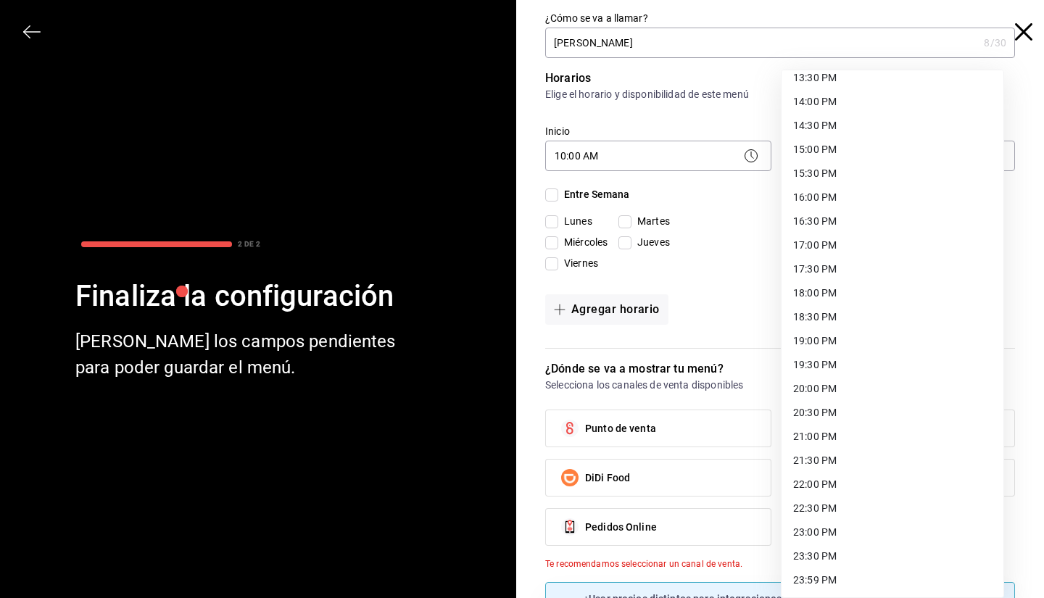
click at [869, 488] on li "22:00 PM" at bounding box center [893, 485] width 222 height 24
type input "22:00"
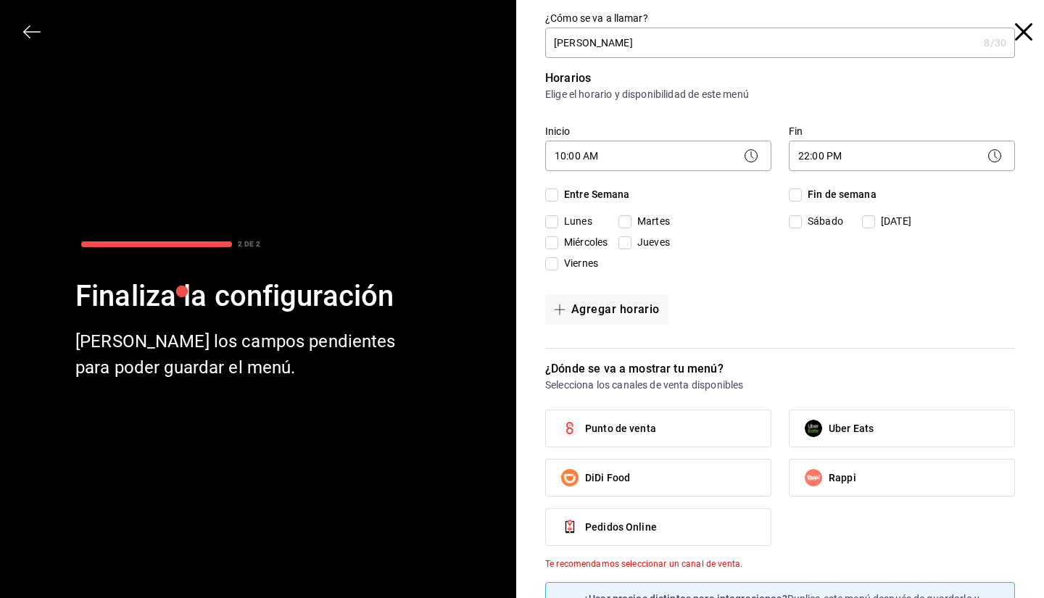
click at [545, 191] on input "Entre Semana" at bounding box center [551, 195] width 13 height 13
checkbox input "true"
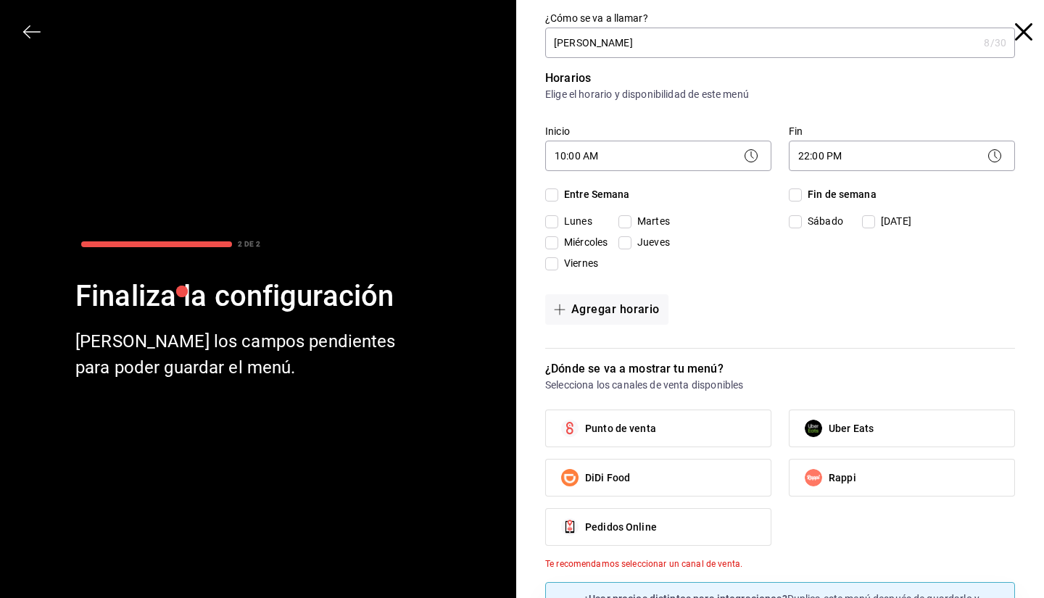
checkbox input "true"
click at [789, 194] on input "Fin de semana" at bounding box center [795, 195] width 13 height 13
checkbox input "true"
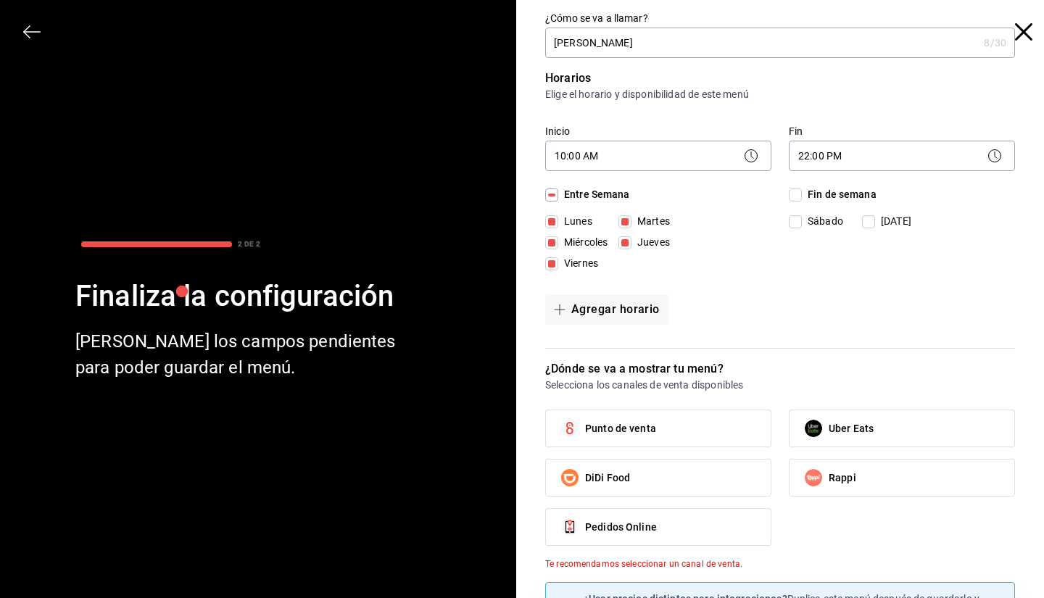
checkbox input "true"
click at [650, 429] on label "Punto de venta" at bounding box center [658, 428] width 225 height 36
click at [585, 429] on input "Punto de venta" at bounding box center [570, 428] width 30 height 30
checkbox input "true"
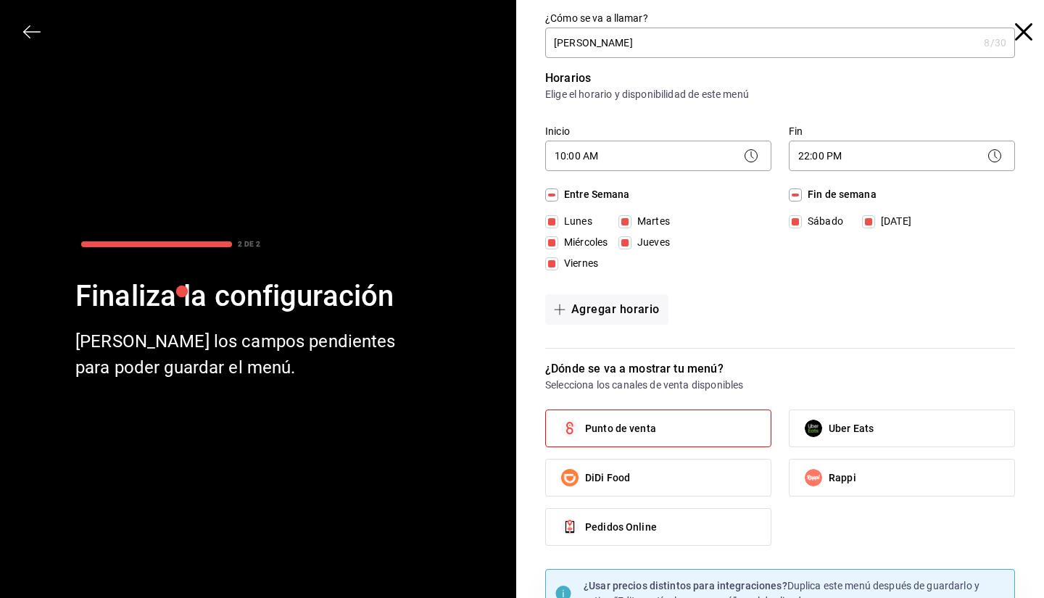
scroll to position [71, 0]
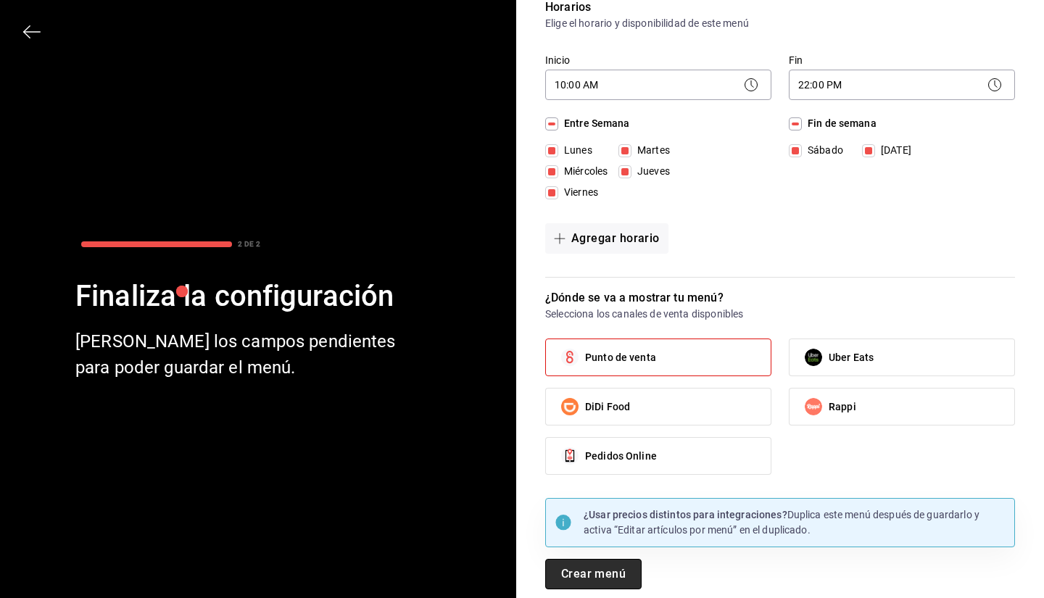
click at [567, 566] on button "Crear menú" at bounding box center [593, 574] width 96 height 30
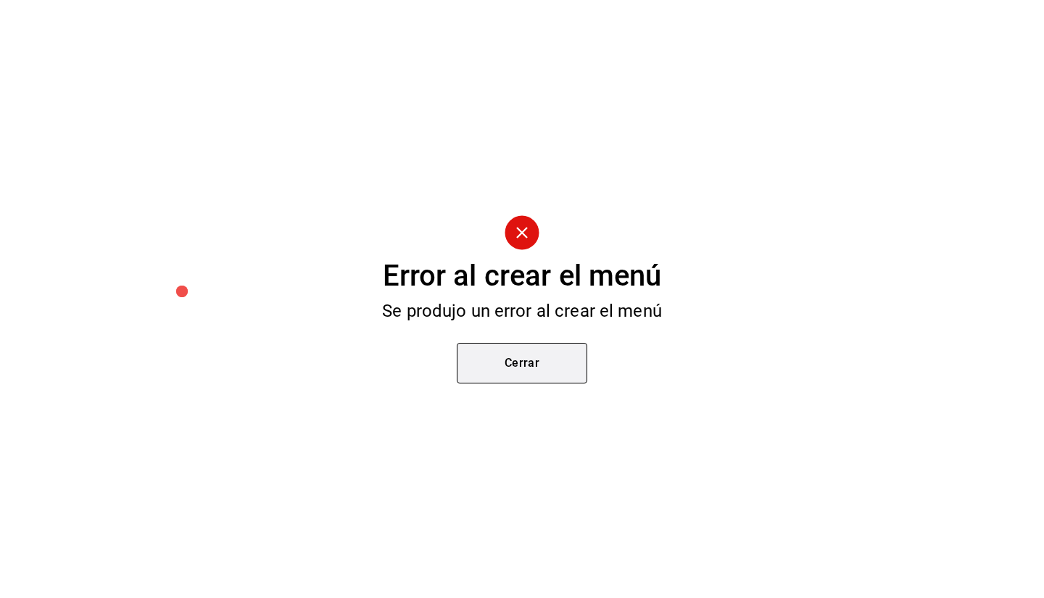
click at [529, 357] on button "Cerrar" at bounding box center [522, 363] width 131 height 41
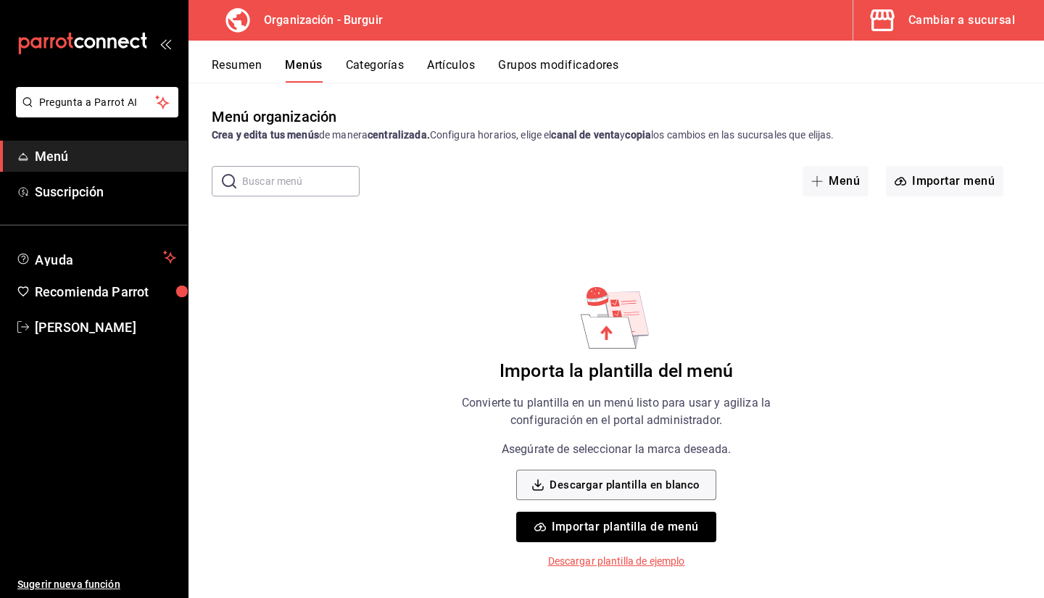
click at [946, 22] on div "Cambiar a sucursal" at bounding box center [962, 20] width 107 height 20
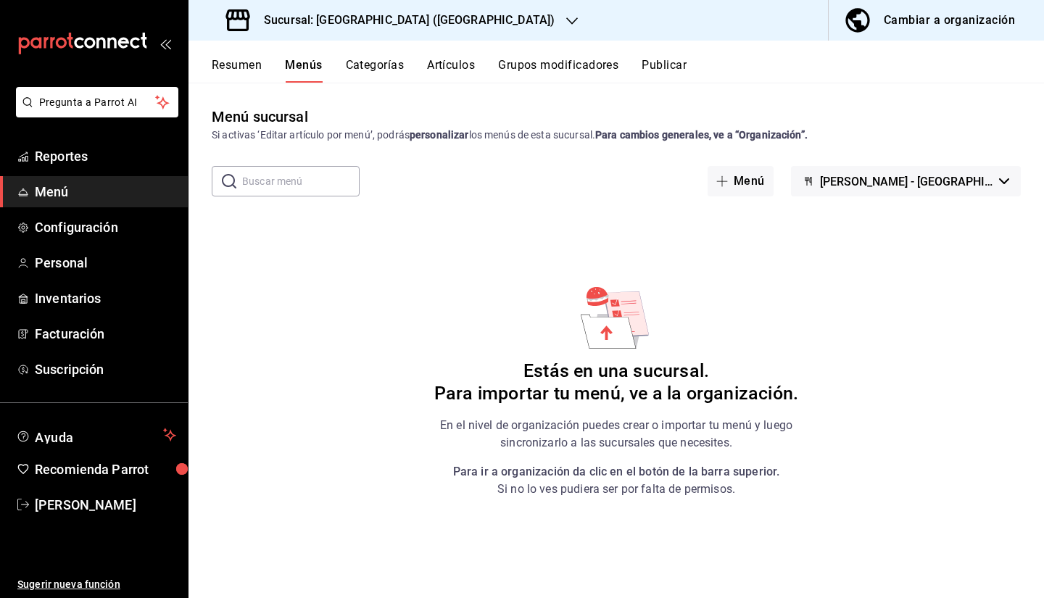
click at [391, 19] on div "Sucursal: [GEOGRAPHIC_DATA] ([GEOGRAPHIC_DATA])" at bounding box center [392, 20] width 384 height 41
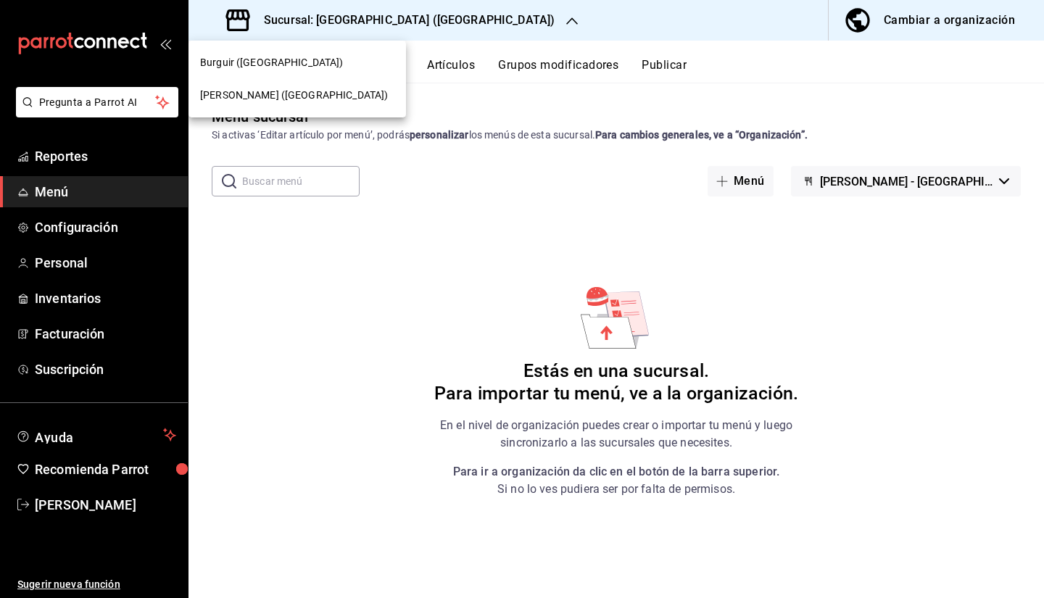
click at [208, 101] on div "[PERSON_NAME] ([GEOGRAPHIC_DATA])" at bounding box center [298, 95] width 218 height 33
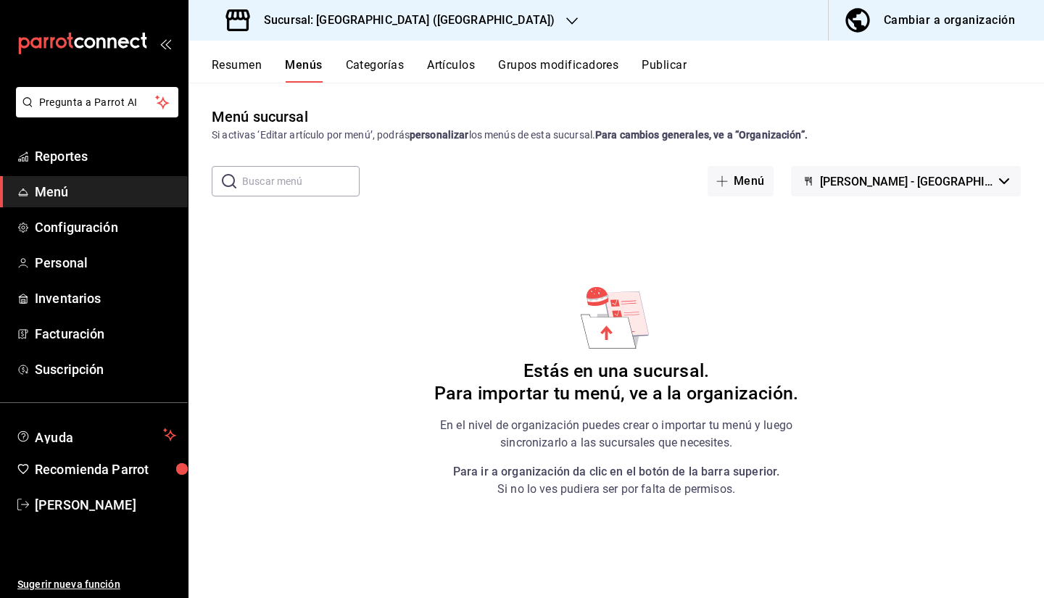
click at [983, 25] on div "Cambiar a organización" at bounding box center [949, 20] width 131 height 20
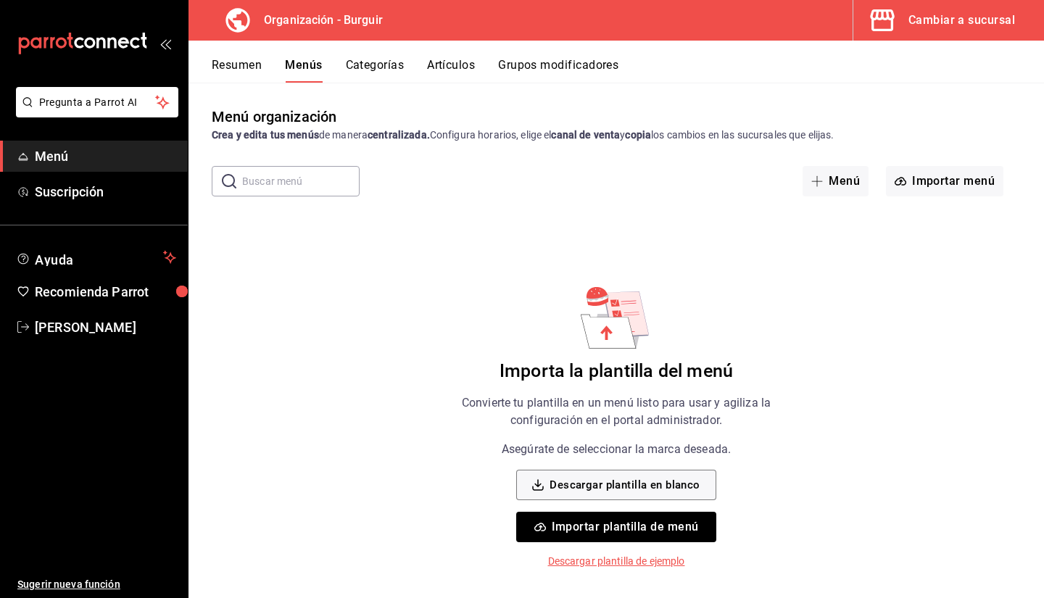
click at [303, 27] on h3 "Organización - Burguir" at bounding box center [317, 20] width 131 height 17
click at [365, 73] on button "Categorías" at bounding box center [375, 70] width 59 height 25
click at [293, 63] on button "Menús" at bounding box center [303, 70] width 36 height 25
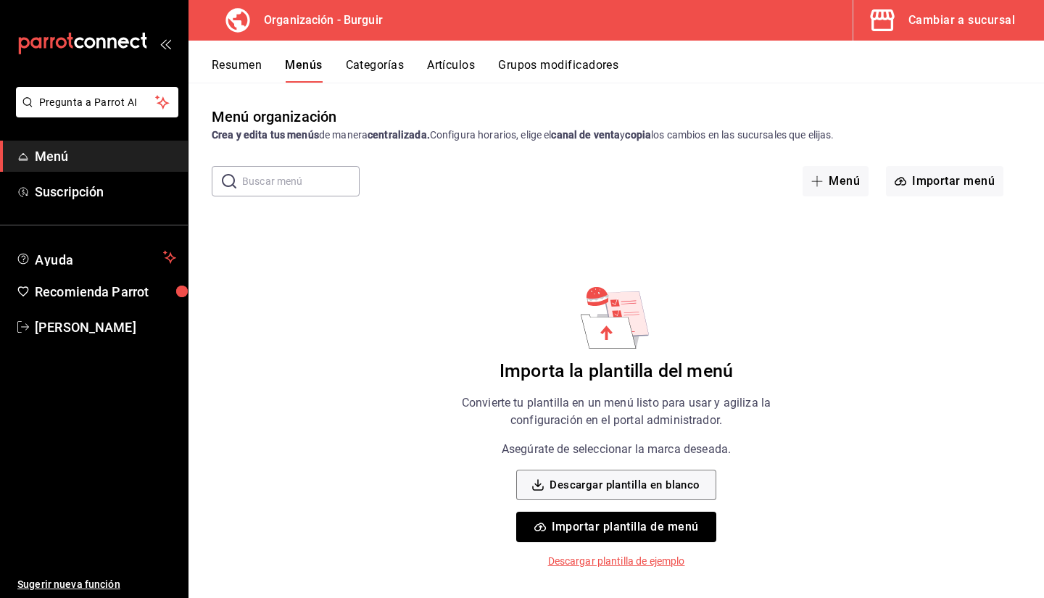
click at [293, 63] on button "Menús" at bounding box center [303, 70] width 37 height 25
click at [233, 63] on button "Resumen" at bounding box center [237, 70] width 50 height 25
click at [634, 526] on button "Importar plantilla de menú" at bounding box center [615, 527] width 199 height 30
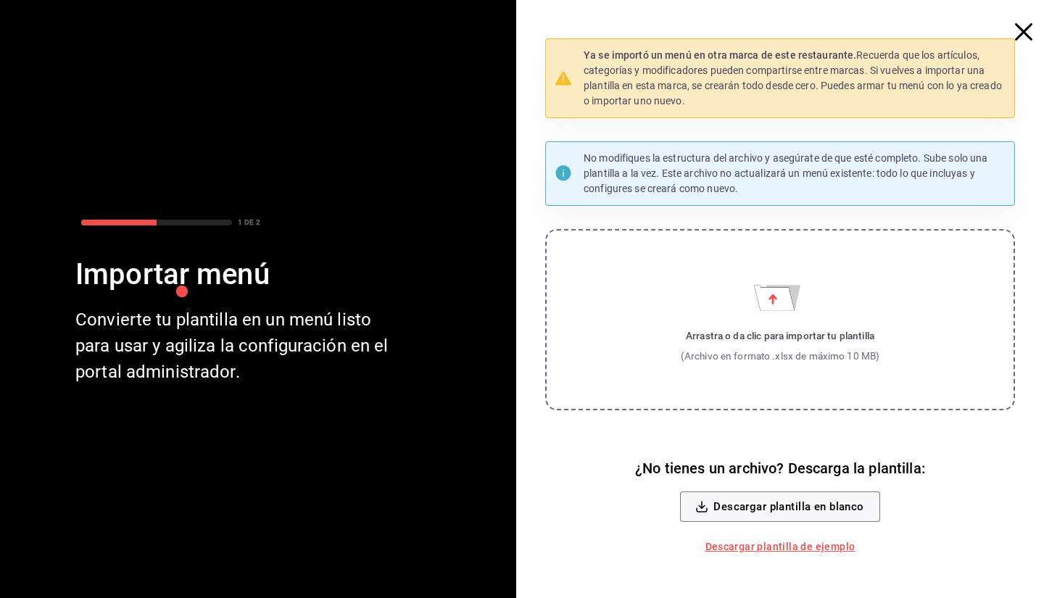
click at [695, 275] on label "Arrastra o da clic para importar tu plantilla (Archivo en formato .xlsx de máxi…" at bounding box center [780, 319] width 470 height 181
click at [0, 0] on input "Arrastra o da clic para importar tu plantilla (Archivo en formato .xlsx de máxi…" at bounding box center [0, 0] width 0 height 0
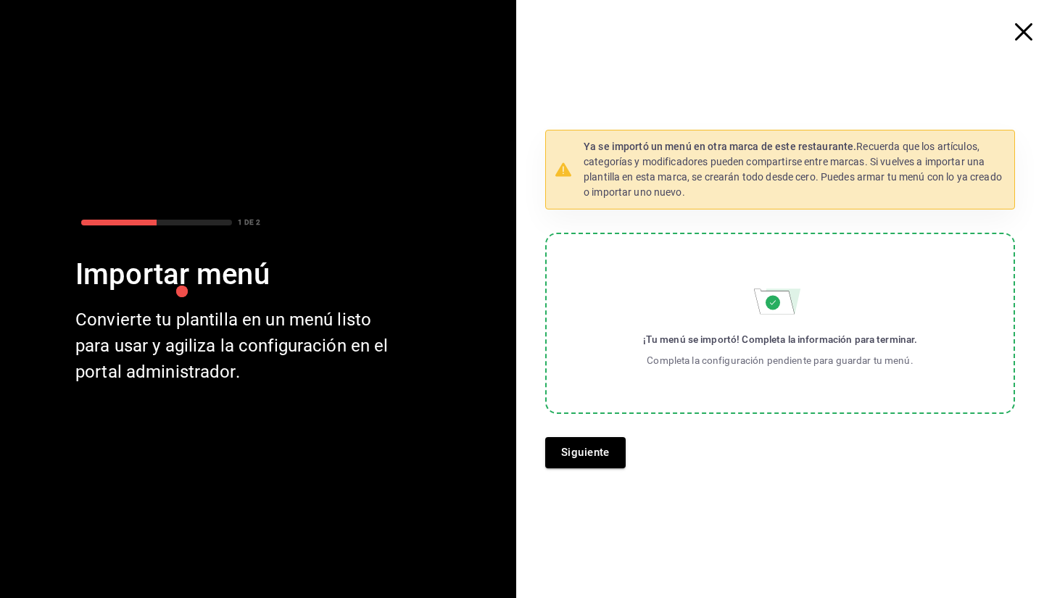
click at [596, 392] on label "¡Tu menú se importó! Completa la información para terminar. Completa la configu…" at bounding box center [780, 323] width 470 height 181
click at [0, 0] on input "¡Tu menú se importó! Completa la información para terminar. Completa la configu…" at bounding box center [0, 0] width 0 height 0
click at [592, 443] on button "Siguiente" at bounding box center [585, 452] width 80 height 30
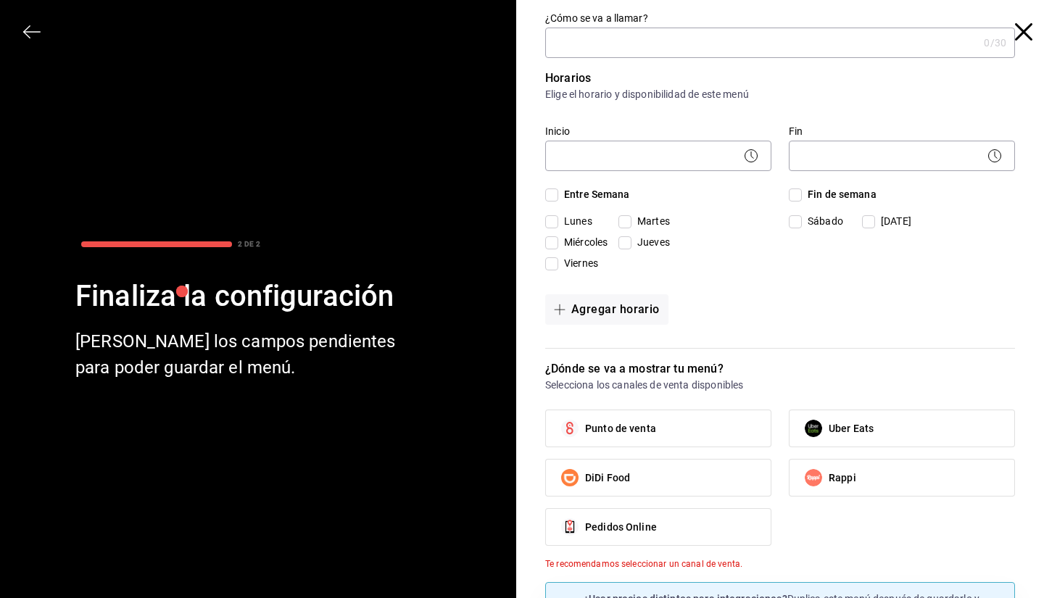
click at [815, 48] on input "¿Cómo se va a llamar?" at bounding box center [761, 42] width 433 height 29
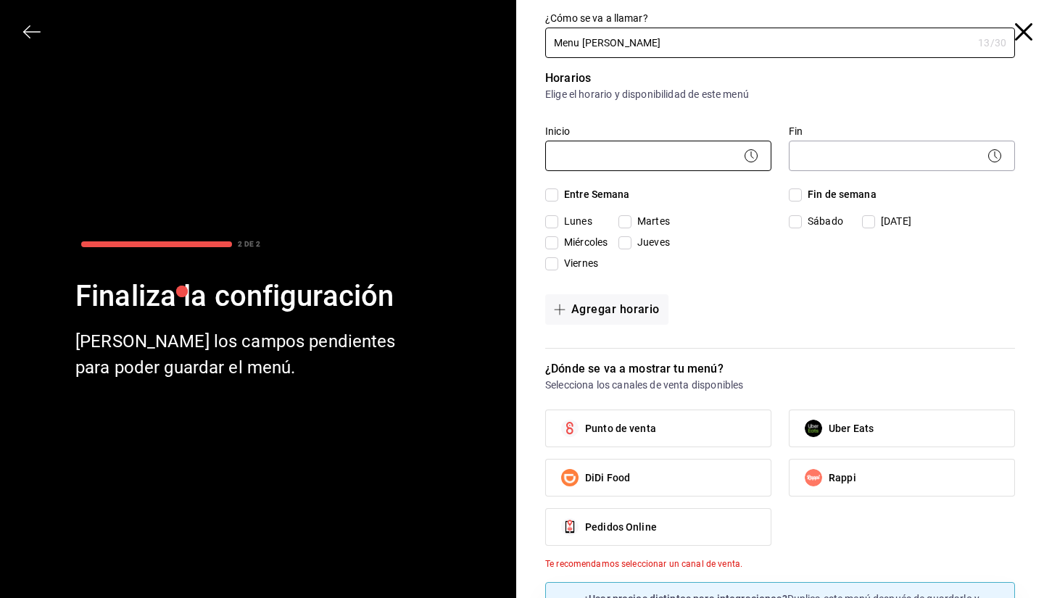
type input "Menu [PERSON_NAME]"
click at [715, 158] on body "Pregunta a Parrot AI Menú Suscripción Ayuda Recomienda Parrot [PERSON_NAME] Sug…" at bounding box center [522, 299] width 1044 height 598
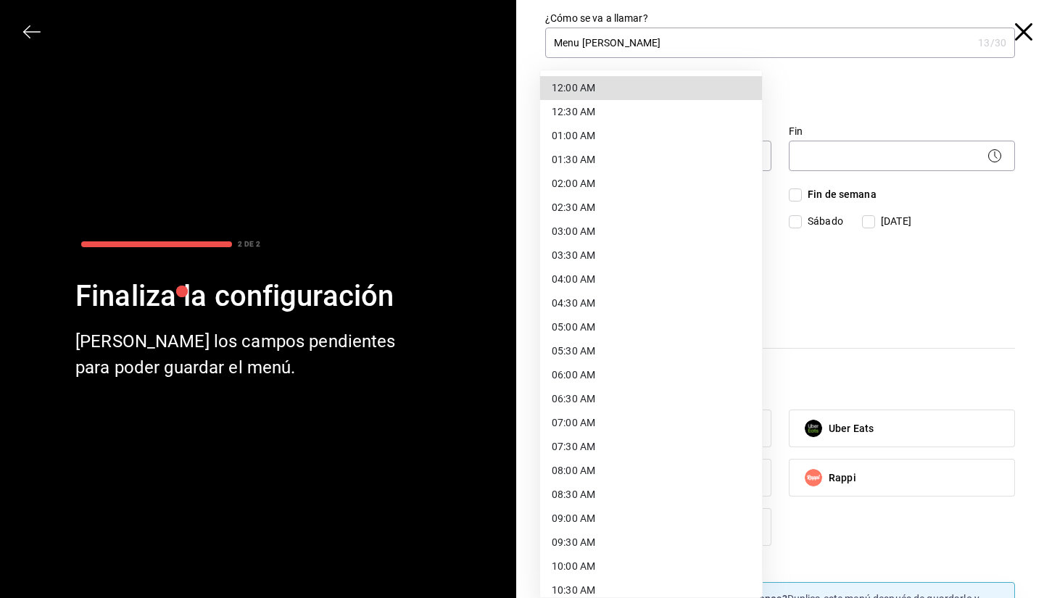
click at [566, 568] on li "10:00 AM" at bounding box center [651, 567] width 222 height 24
type input "10:00"
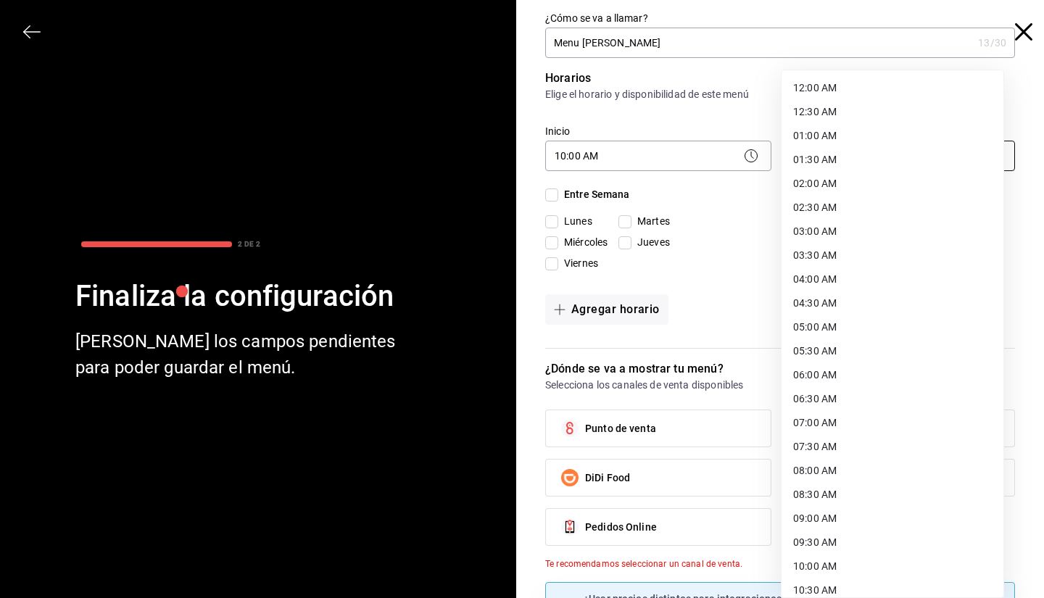
click at [921, 157] on body "Pregunta a Parrot AI Menú Suscripción Ayuda Recomienda Parrot [PERSON_NAME] Sug…" at bounding box center [522, 299] width 1044 height 598
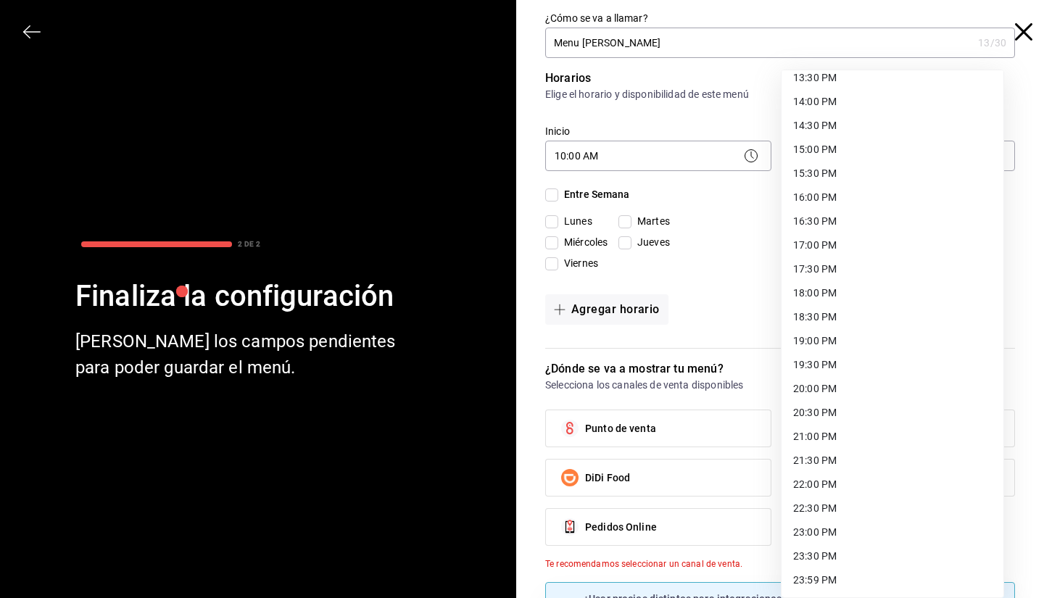
click at [830, 488] on li "22:00 PM" at bounding box center [893, 485] width 222 height 24
type input "22:00"
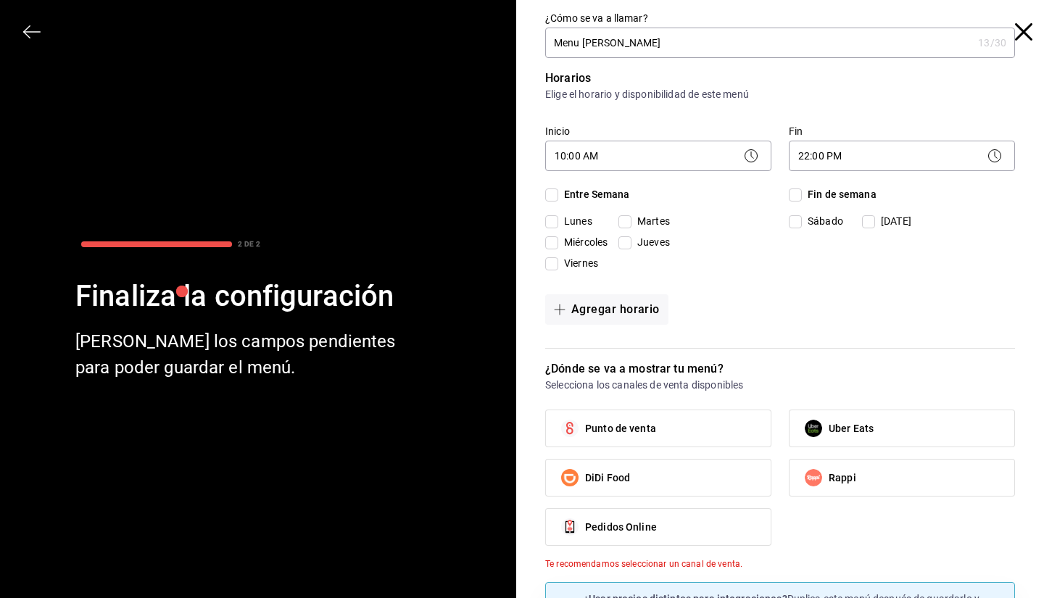
click at [545, 190] on input "Entre Semana" at bounding box center [551, 195] width 13 height 13
checkbox input "true"
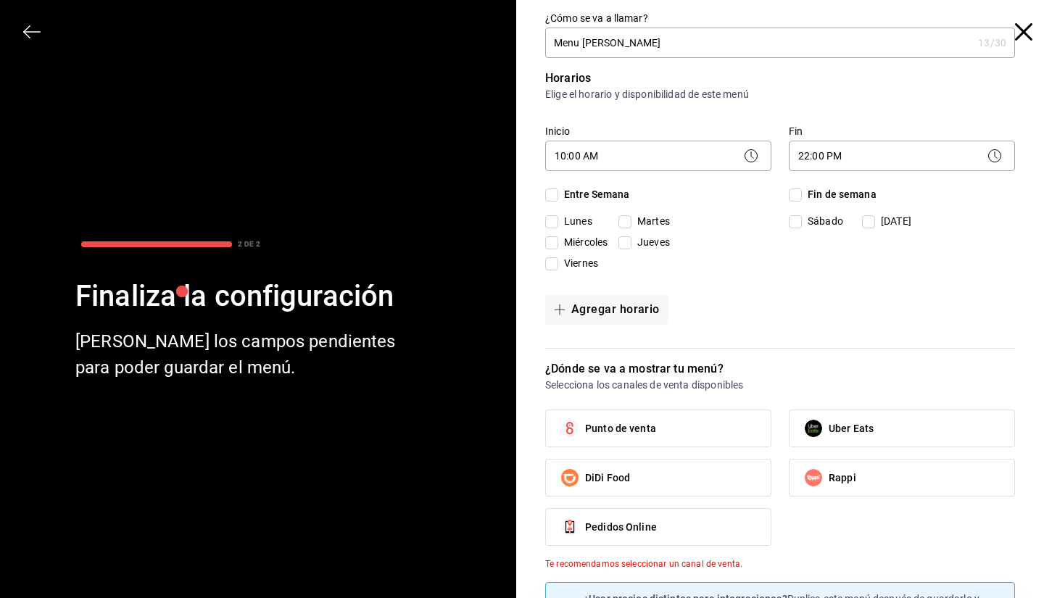
checkbox input "true"
click at [794, 197] on label "Fin de semana" at bounding box center [833, 194] width 88 height 15
click at [794, 197] on input "Fin de semana" at bounding box center [795, 195] width 13 height 13
checkbox input "true"
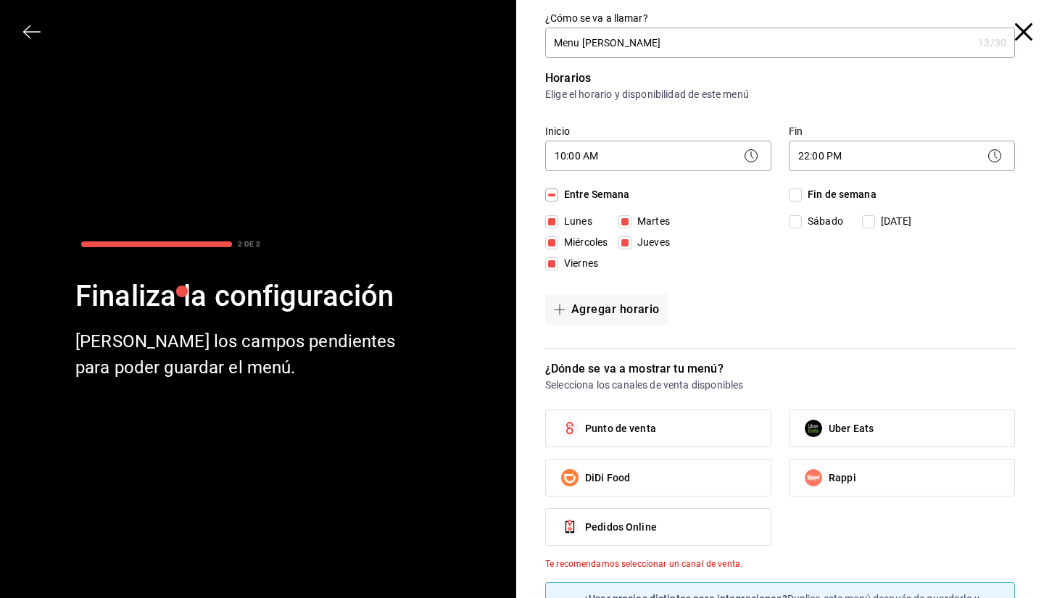
checkbox input "true"
click at [802, 197] on span "Fin de semana" at bounding box center [839, 194] width 75 height 15
click at [794, 197] on input "Fin de semana" at bounding box center [795, 195] width 13 height 13
checkbox input "false"
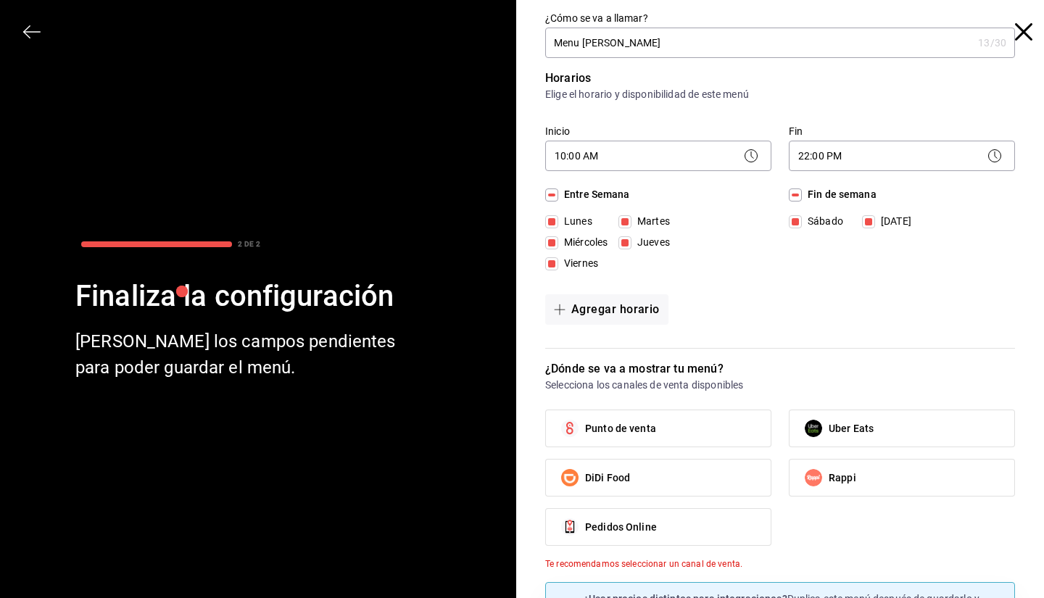
checkbox input "false"
click at [802, 192] on span "Fin de semana" at bounding box center [839, 194] width 75 height 15
click at [794, 192] on input "Fin de semana" at bounding box center [795, 195] width 13 height 13
checkbox input "true"
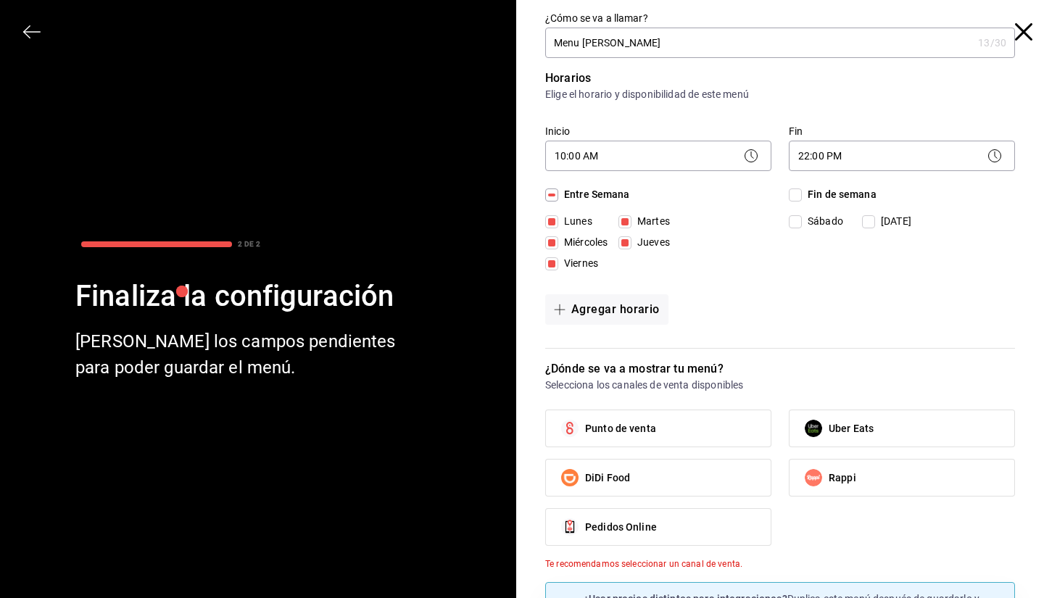
checkbox input "true"
click at [600, 429] on span "Punto de venta" at bounding box center [620, 428] width 71 height 15
click at [585, 429] on input "Punto de venta" at bounding box center [570, 428] width 30 height 30
checkbox input "true"
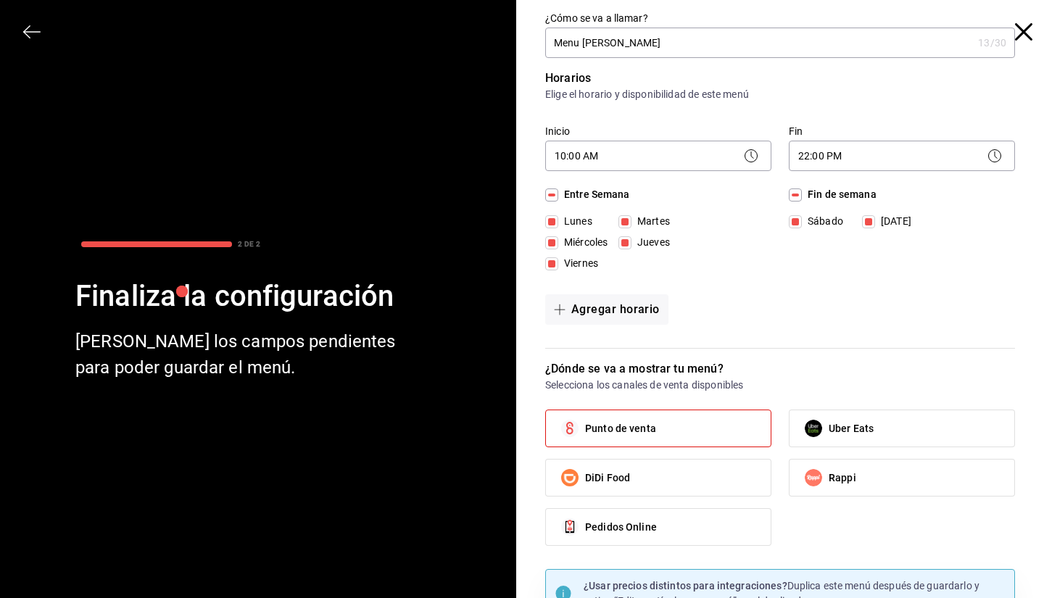
scroll to position [71, 0]
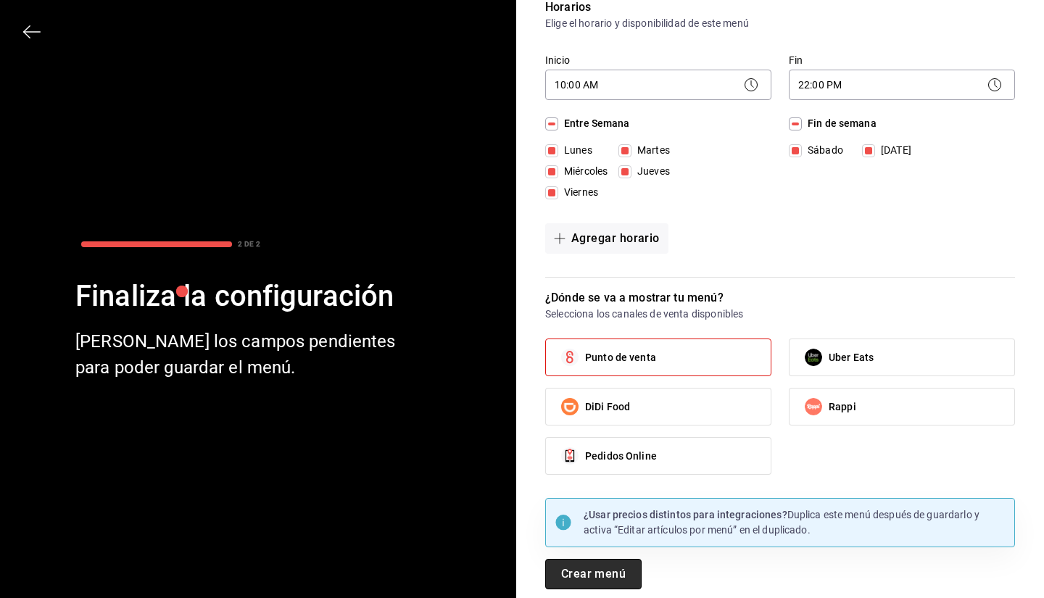
click at [564, 568] on button "Crear menú" at bounding box center [593, 574] width 96 height 30
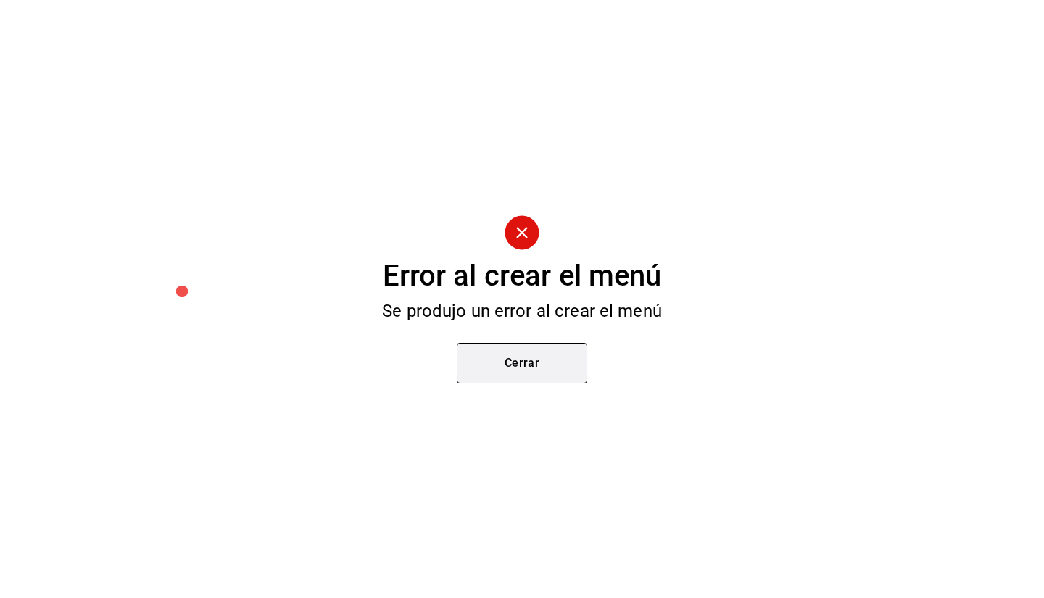
click at [497, 356] on button "Cerrar" at bounding box center [522, 363] width 131 height 41
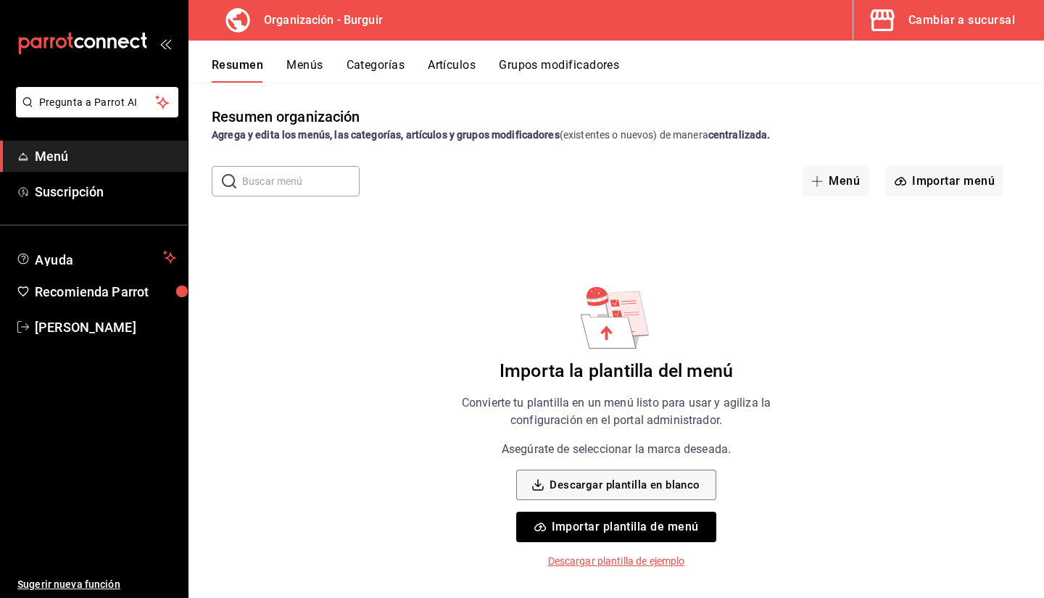
click at [373, 96] on div "Resumen organización Agrega y edita los menús, las categorías, artículos y grup…" at bounding box center [617, 340] width 856 height 515
